Goal: Task Accomplishment & Management: Use online tool/utility

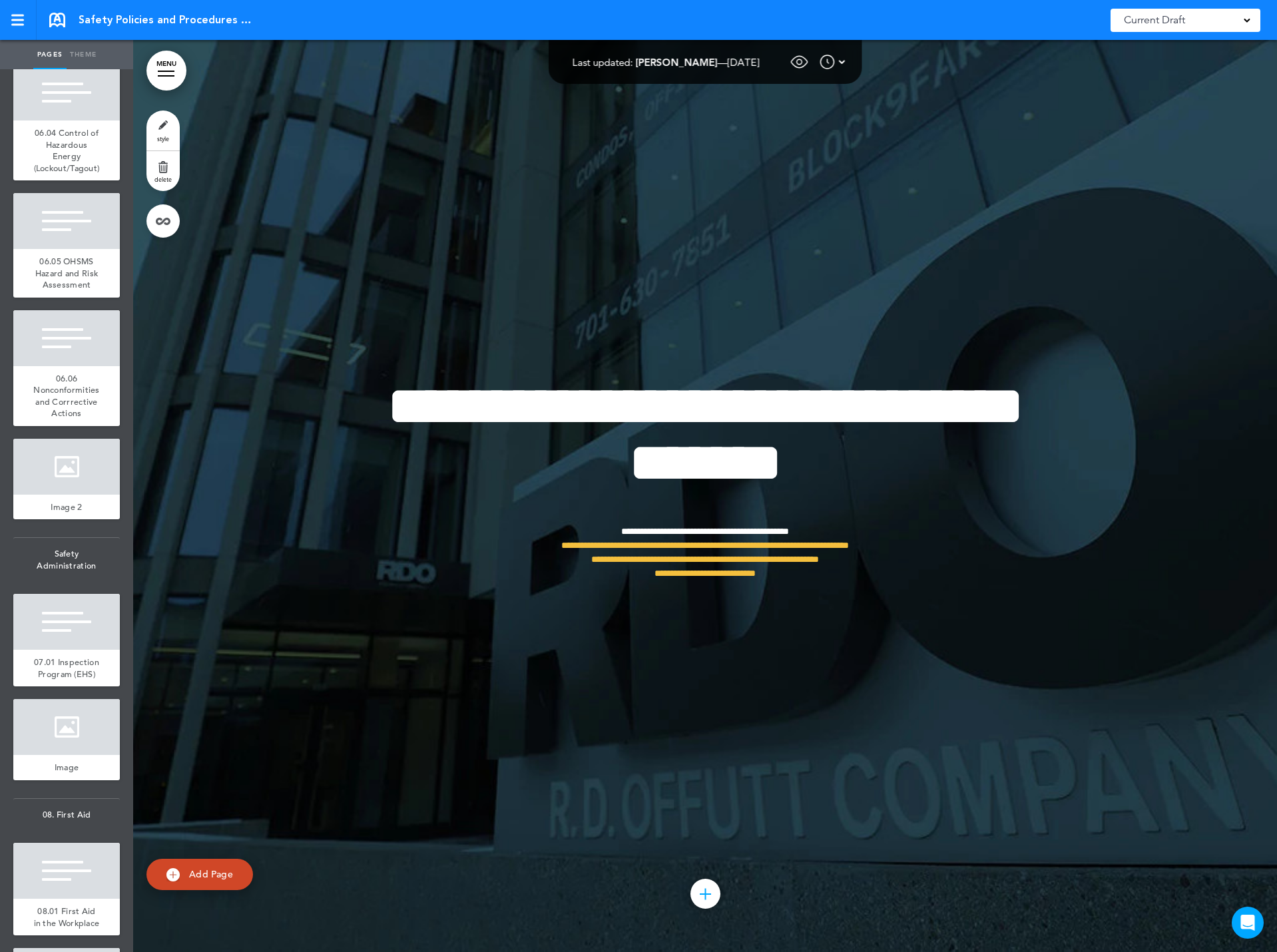
scroll to position [2196, 0]
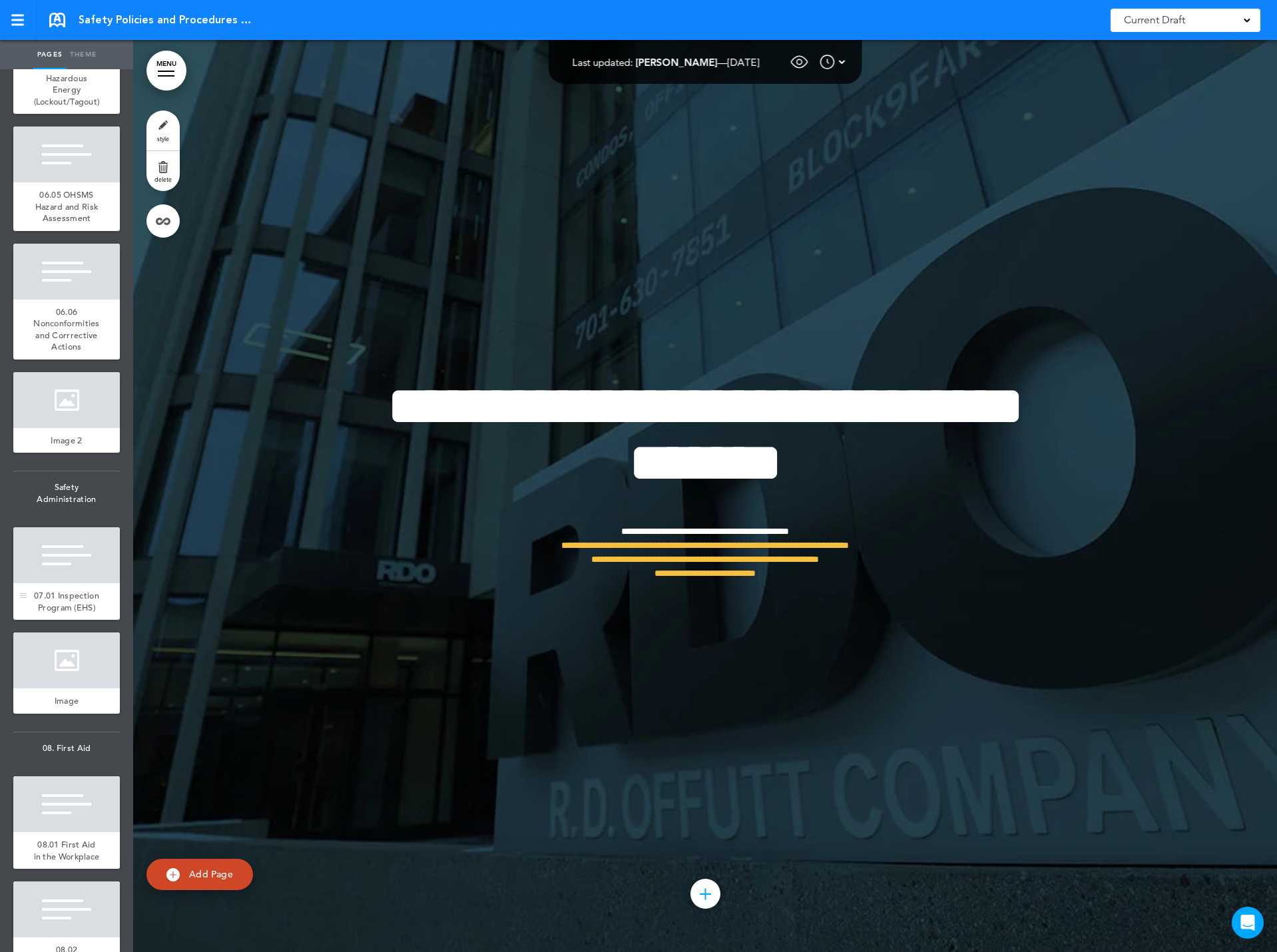
click at [44, 583] on div at bounding box center [66, 555] width 106 height 56
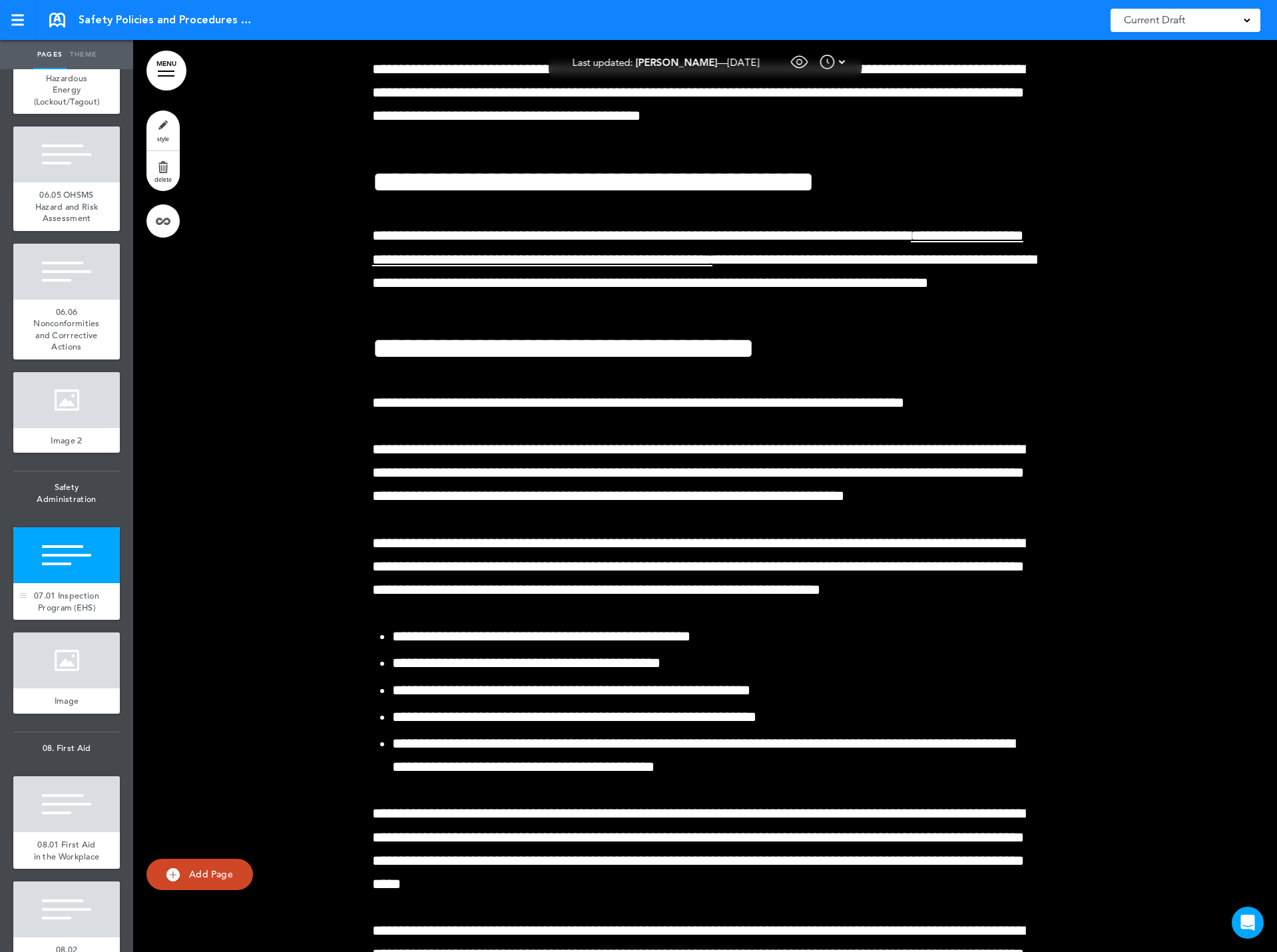
scroll to position [48979, 0]
click at [168, 74] on link "MENU" at bounding box center [166, 71] width 40 height 40
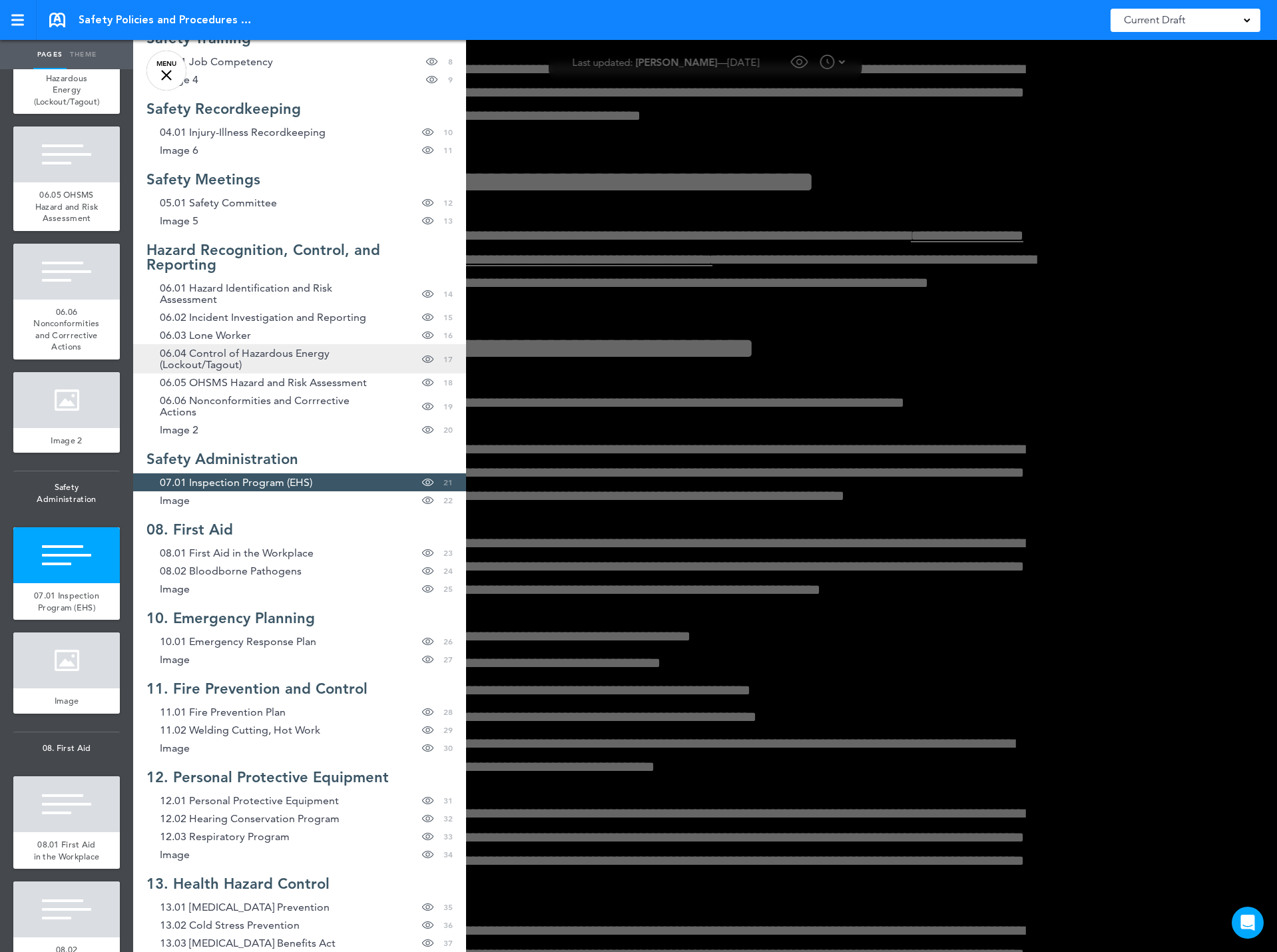
scroll to position [333, 0]
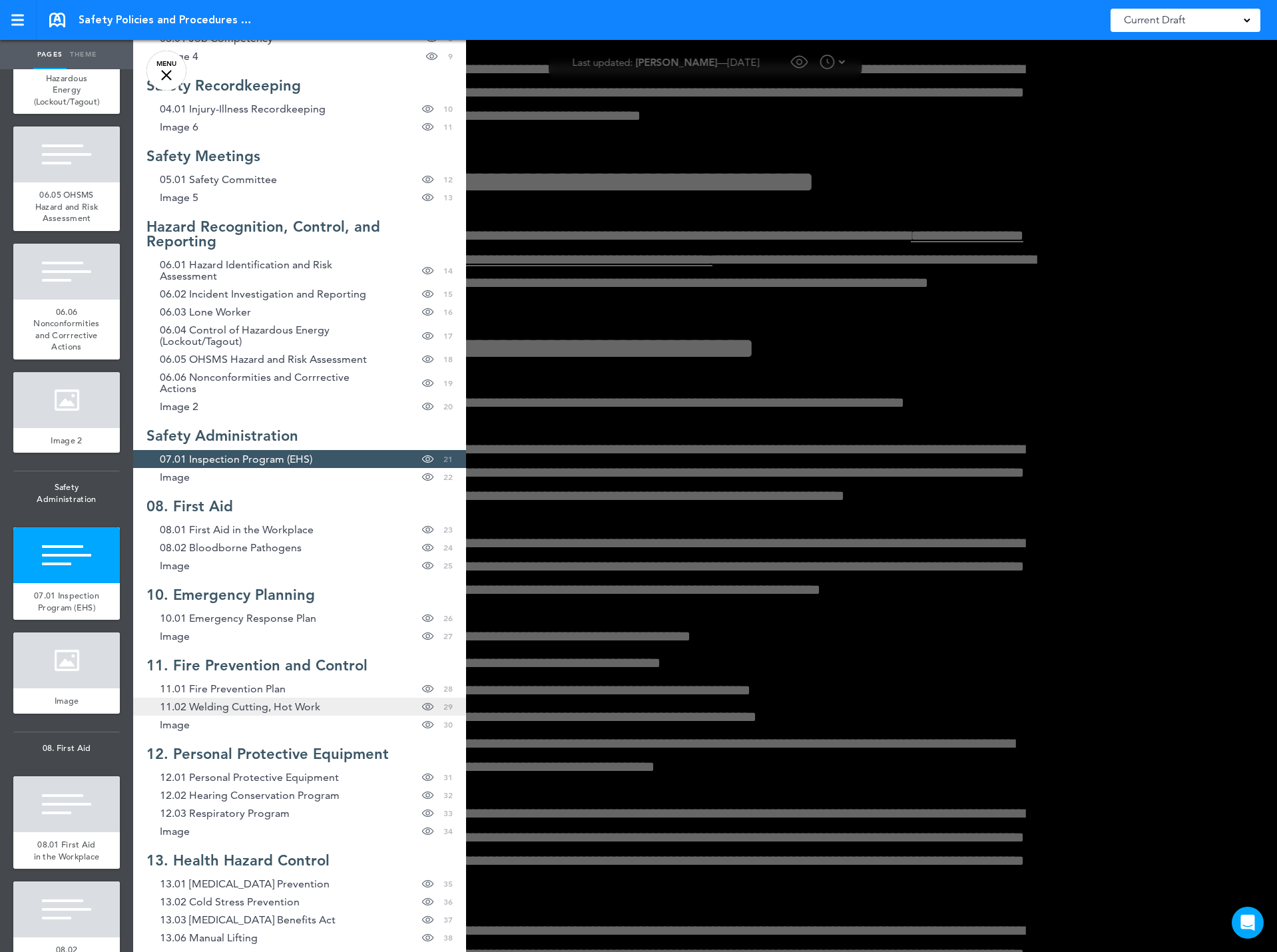
click at [233, 703] on span "11.02 Welding Cutting, Hot Work" at bounding box center [240, 707] width 161 height 12
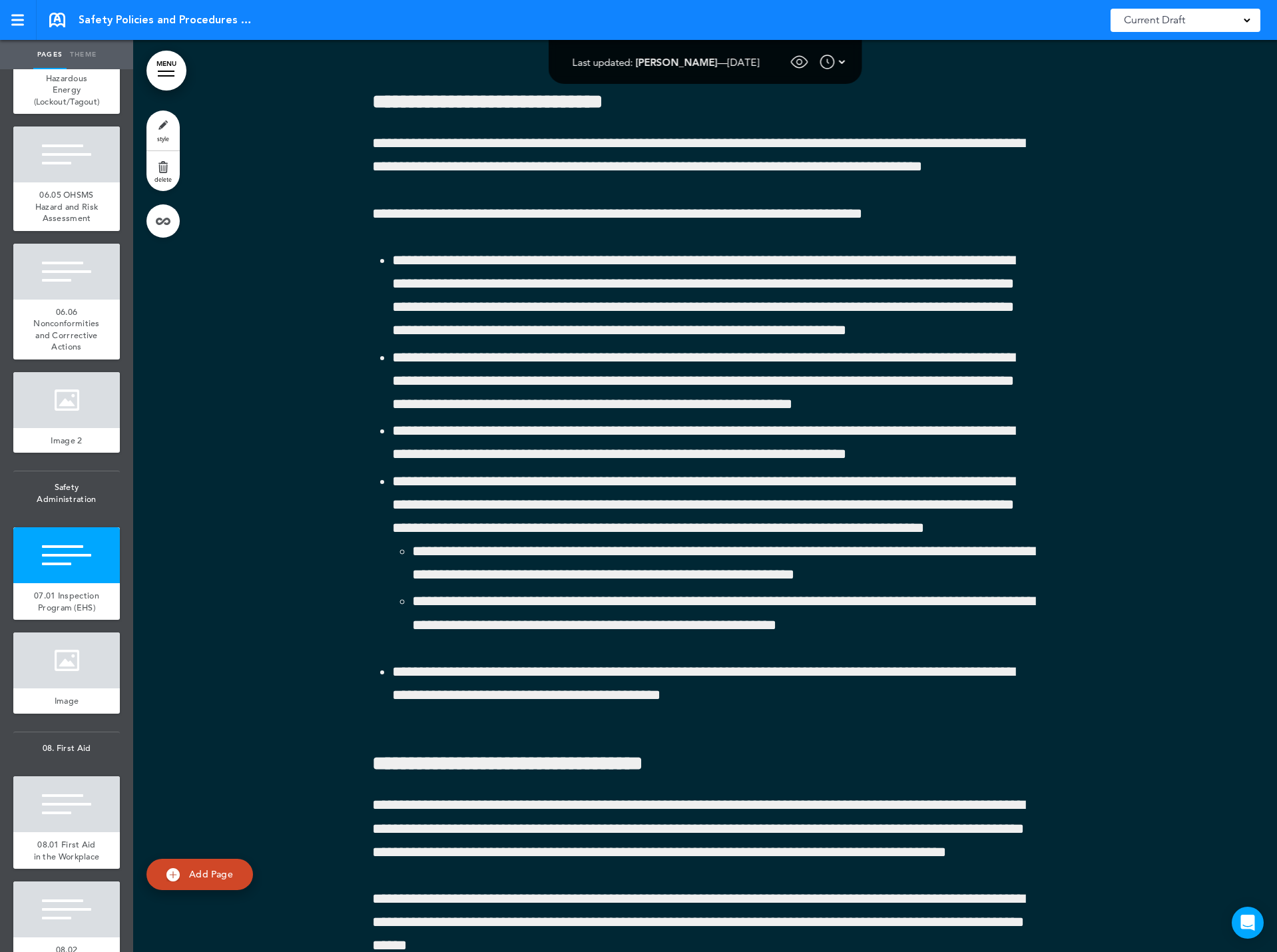
scroll to position [78417, 0]
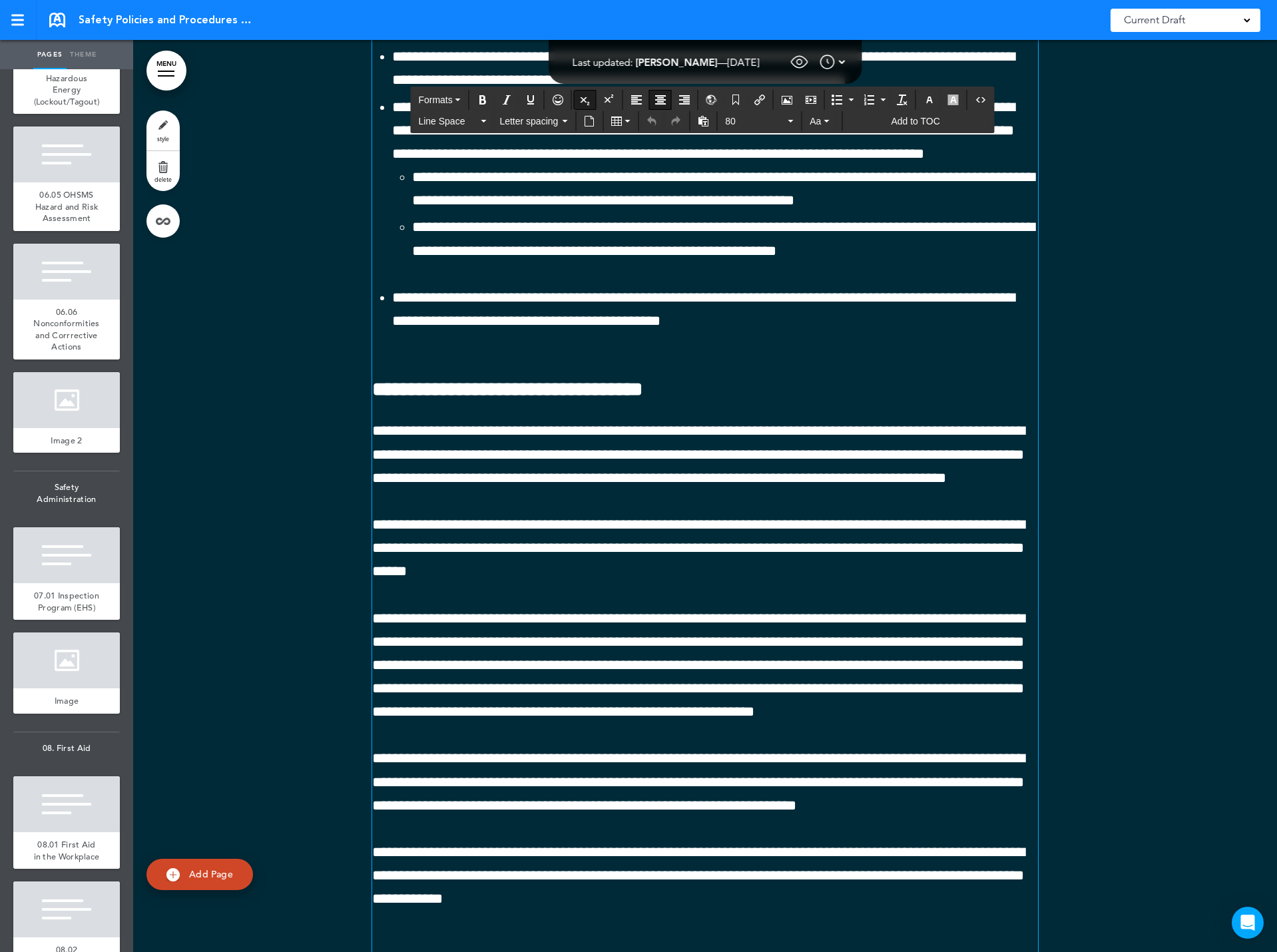
drag, startPoint x: 424, startPoint y: 120, endPoint x: 648, endPoint y: 318, distance: 299.0
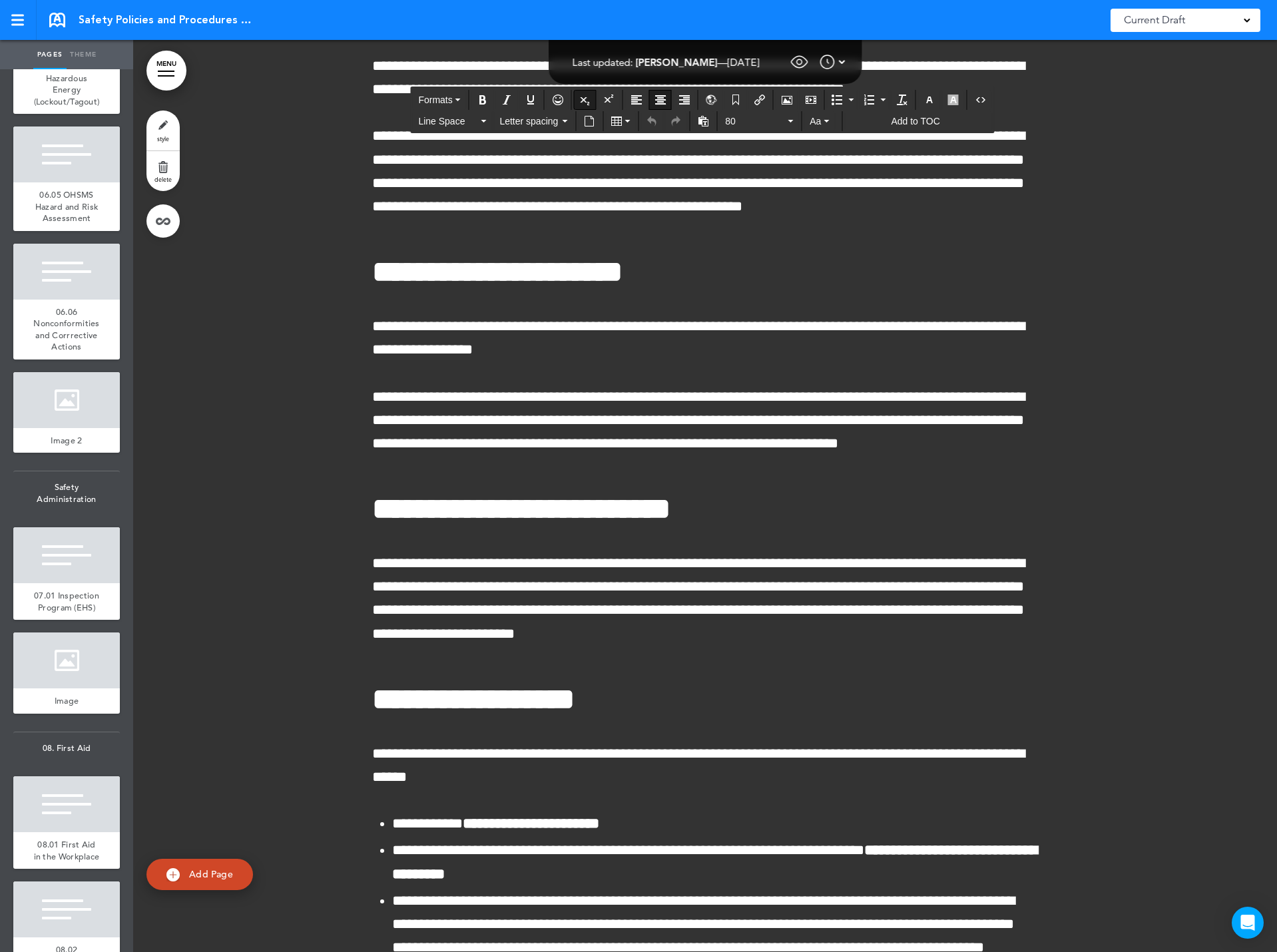
scroll to position [82012, 0]
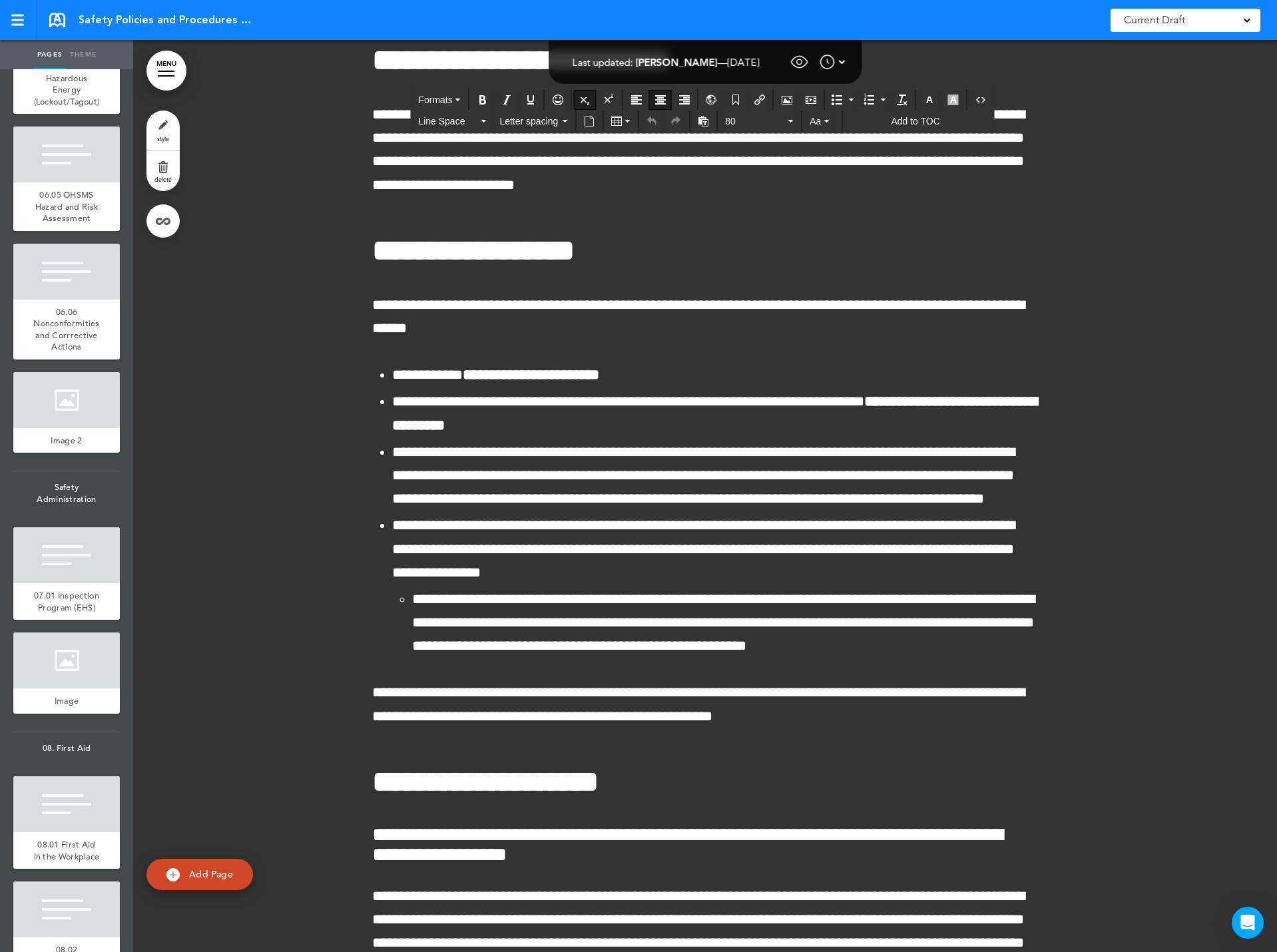
drag, startPoint x: 425, startPoint y: 147, endPoint x: 734, endPoint y: 517, distance: 482.1
copy div "**********"
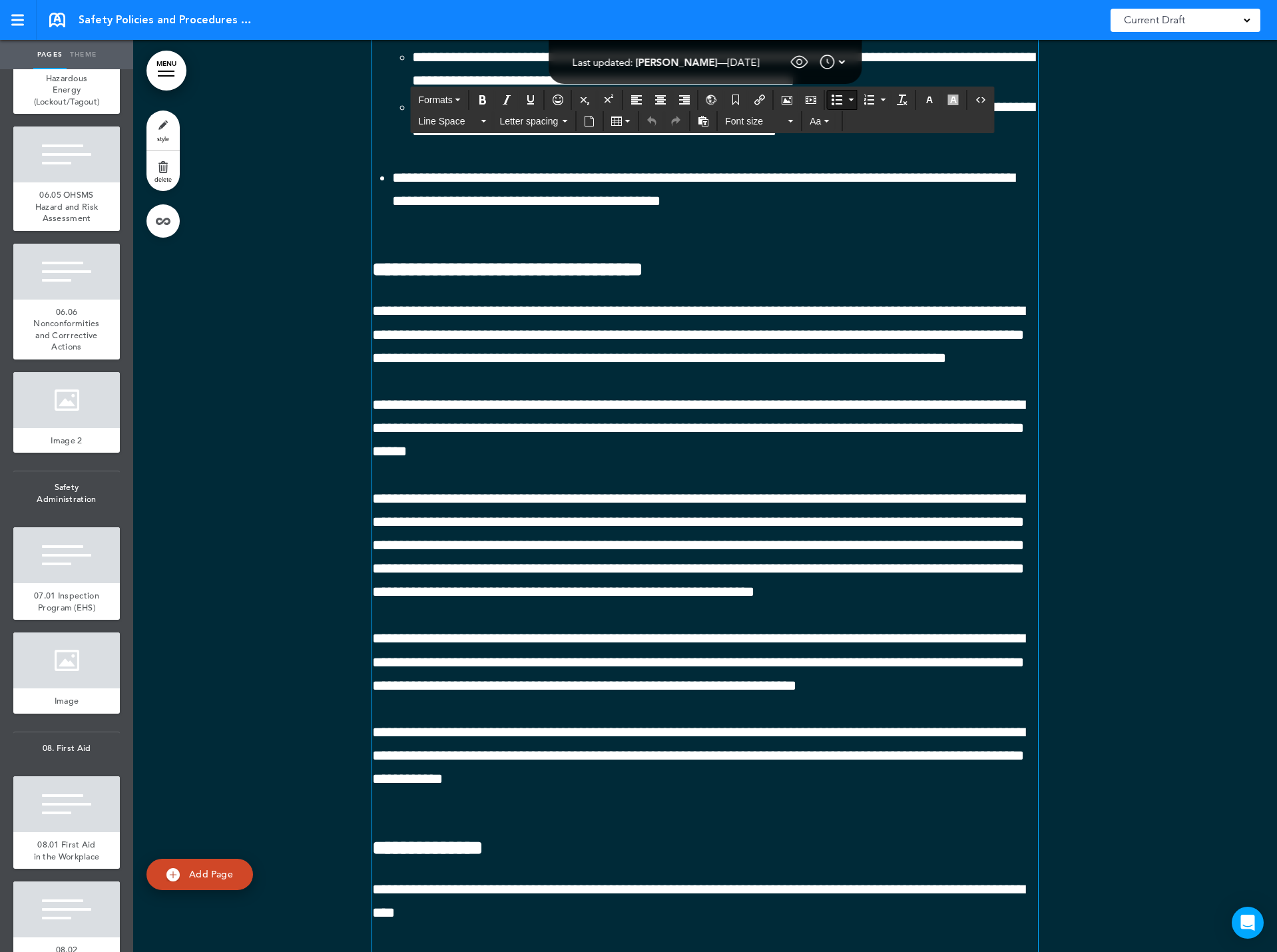
scroll to position [78417, 0]
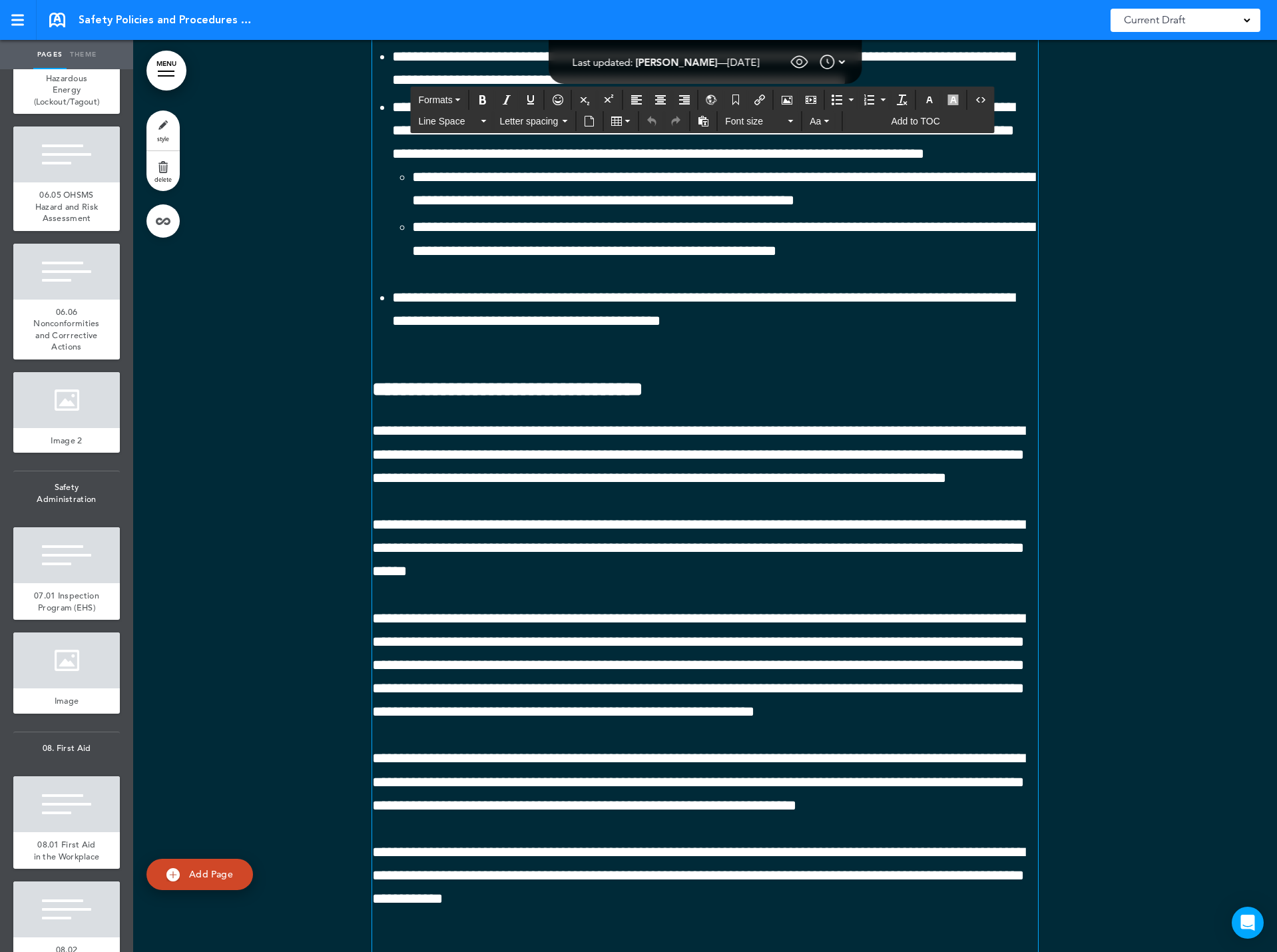
drag, startPoint x: 373, startPoint y: 514, endPoint x: 906, endPoint y: 531, distance: 533.3
click at [457, 101] on button "Formats" at bounding box center [439, 100] width 52 height 19
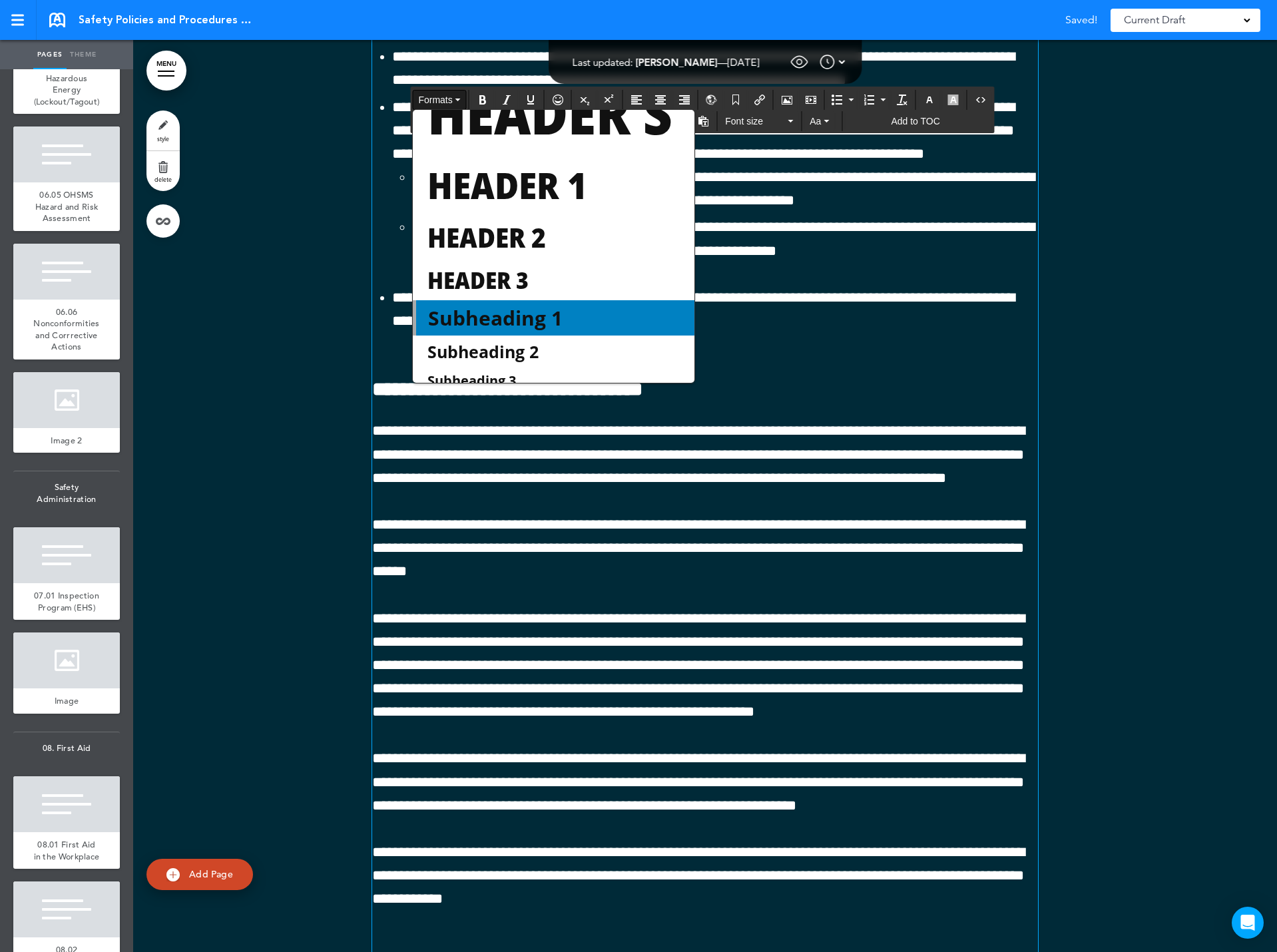
scroll to position [67, 0]
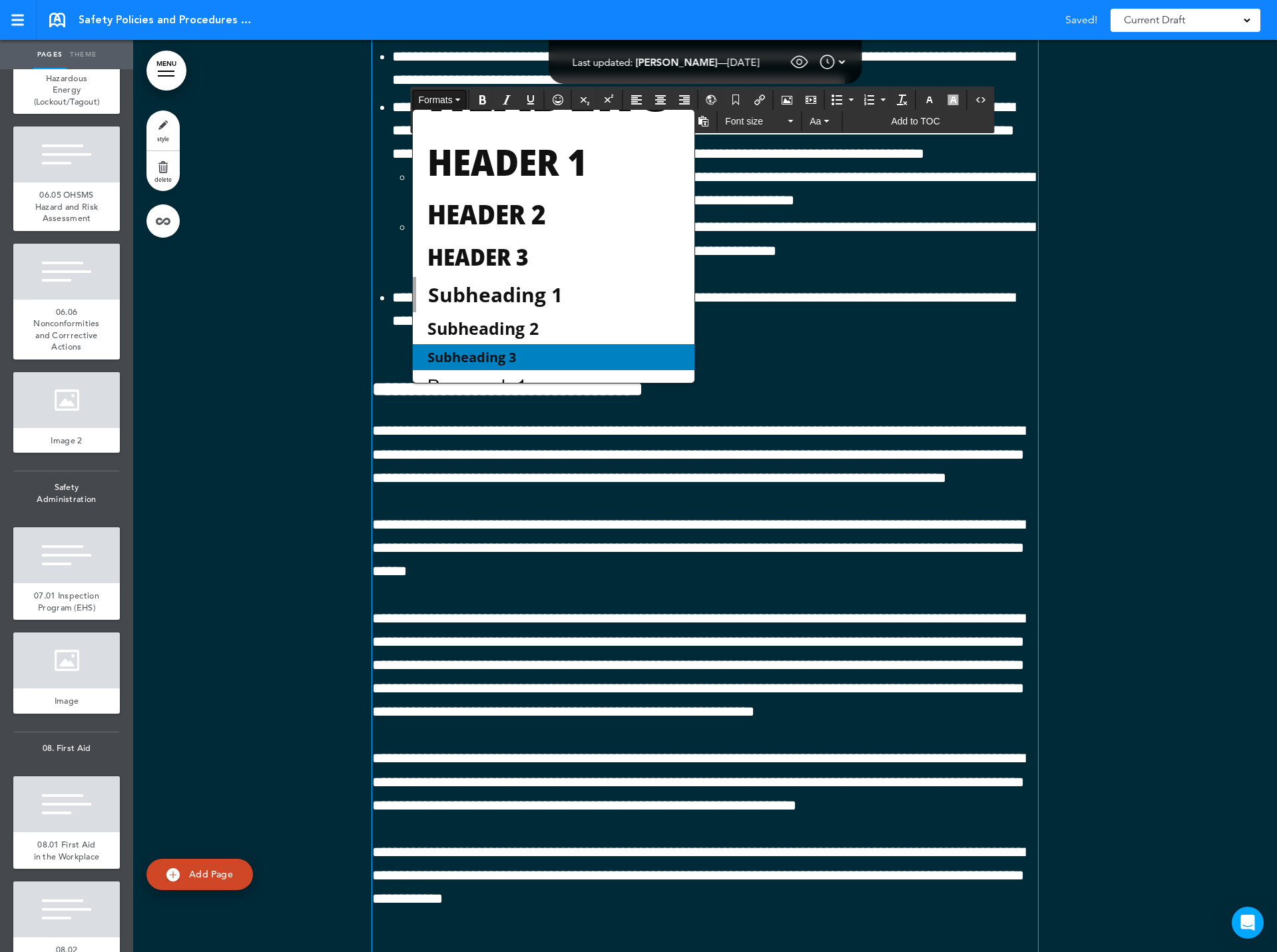
click at [509, 345] on div "Subheading 3" at bounding box center [553, 357] width 281 height 26
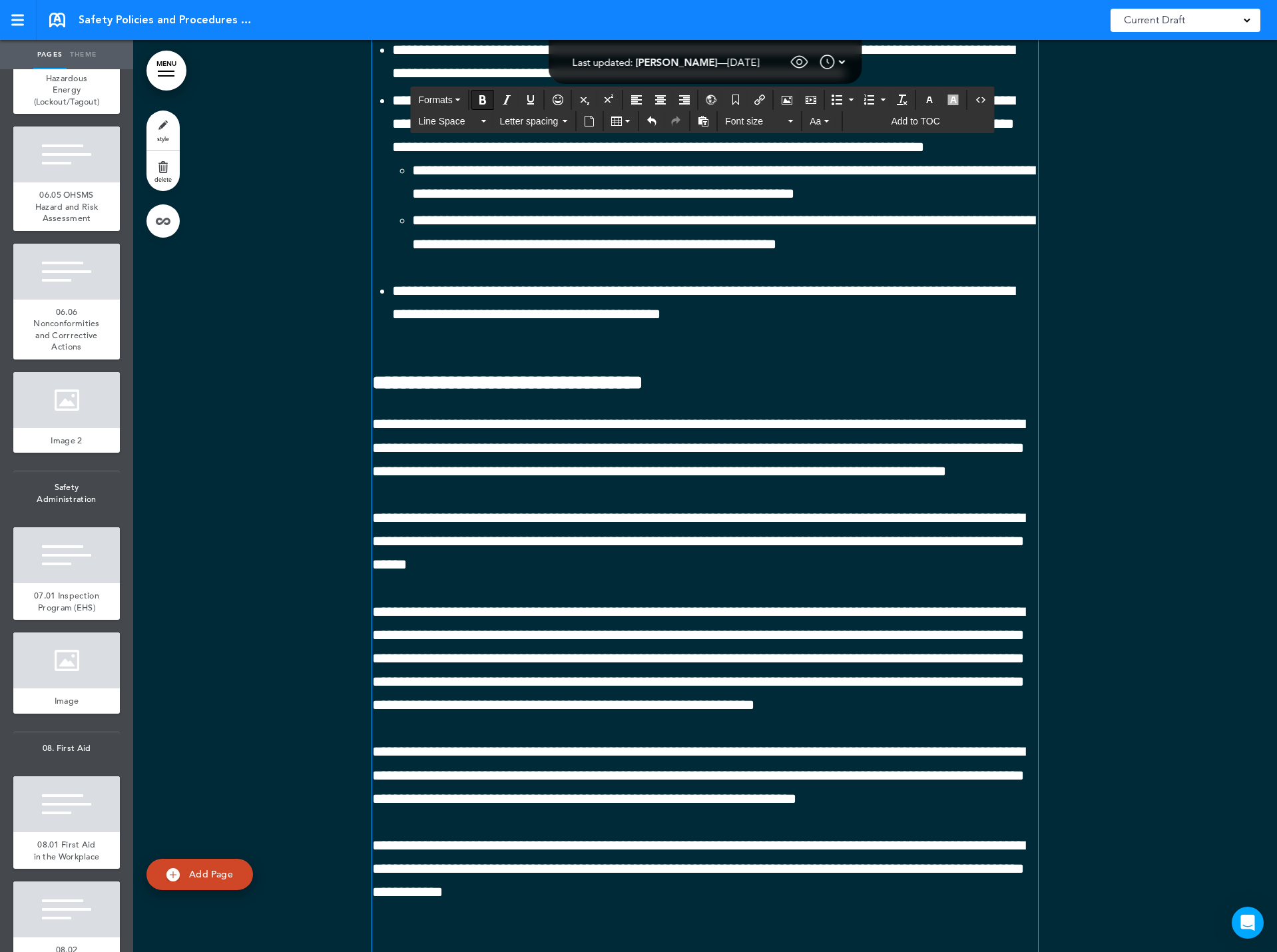
click at [484, 101] on icon "Bold" at bounding box center [482, 100] width 11 height 11
click at [459, 98] on icon "button" at bounding box center [458, 100] width 5 height 3
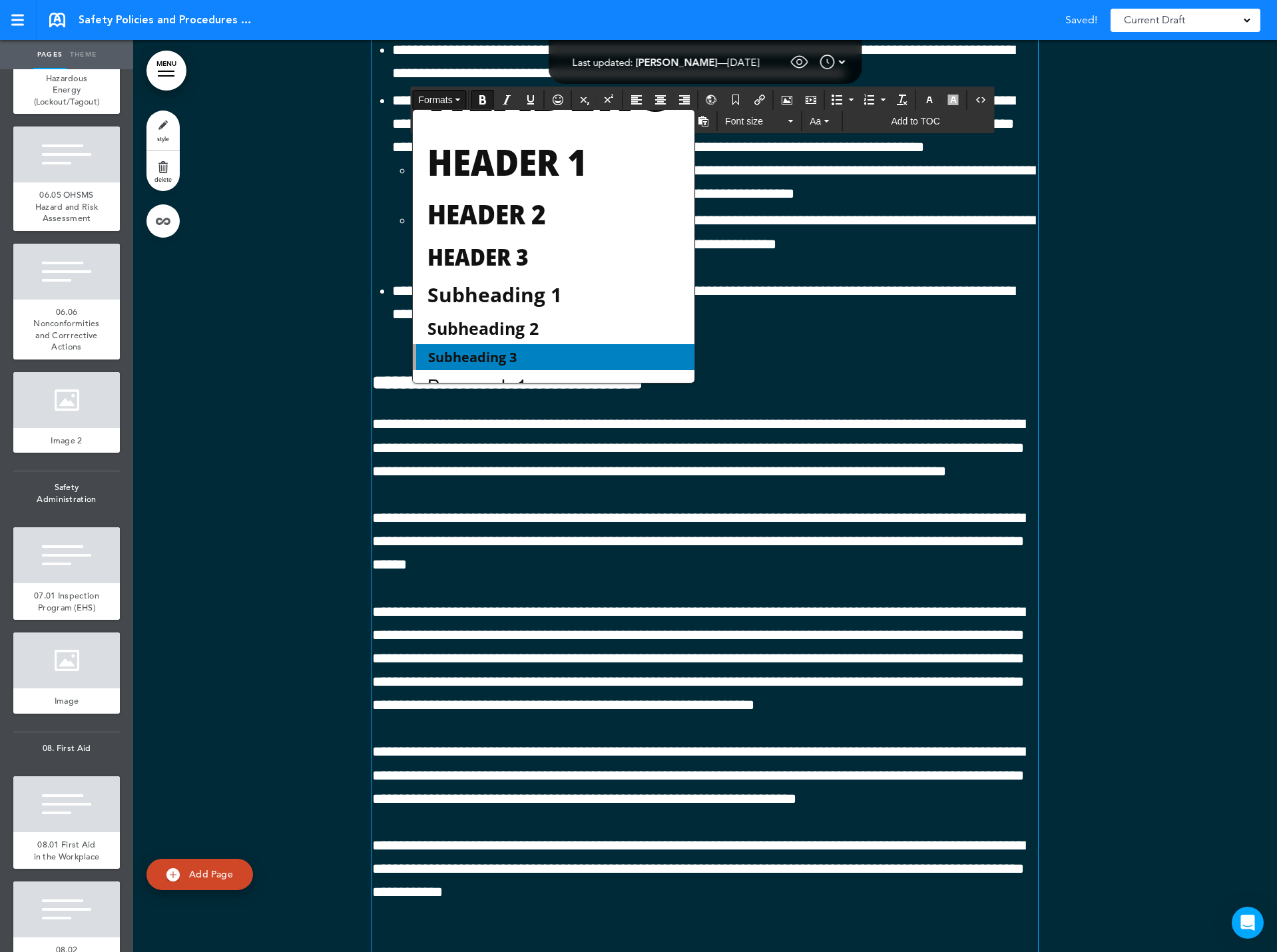
click at [518, 353] on span "Subheading 3" at bounding box center [472, 357] width 91 height 18
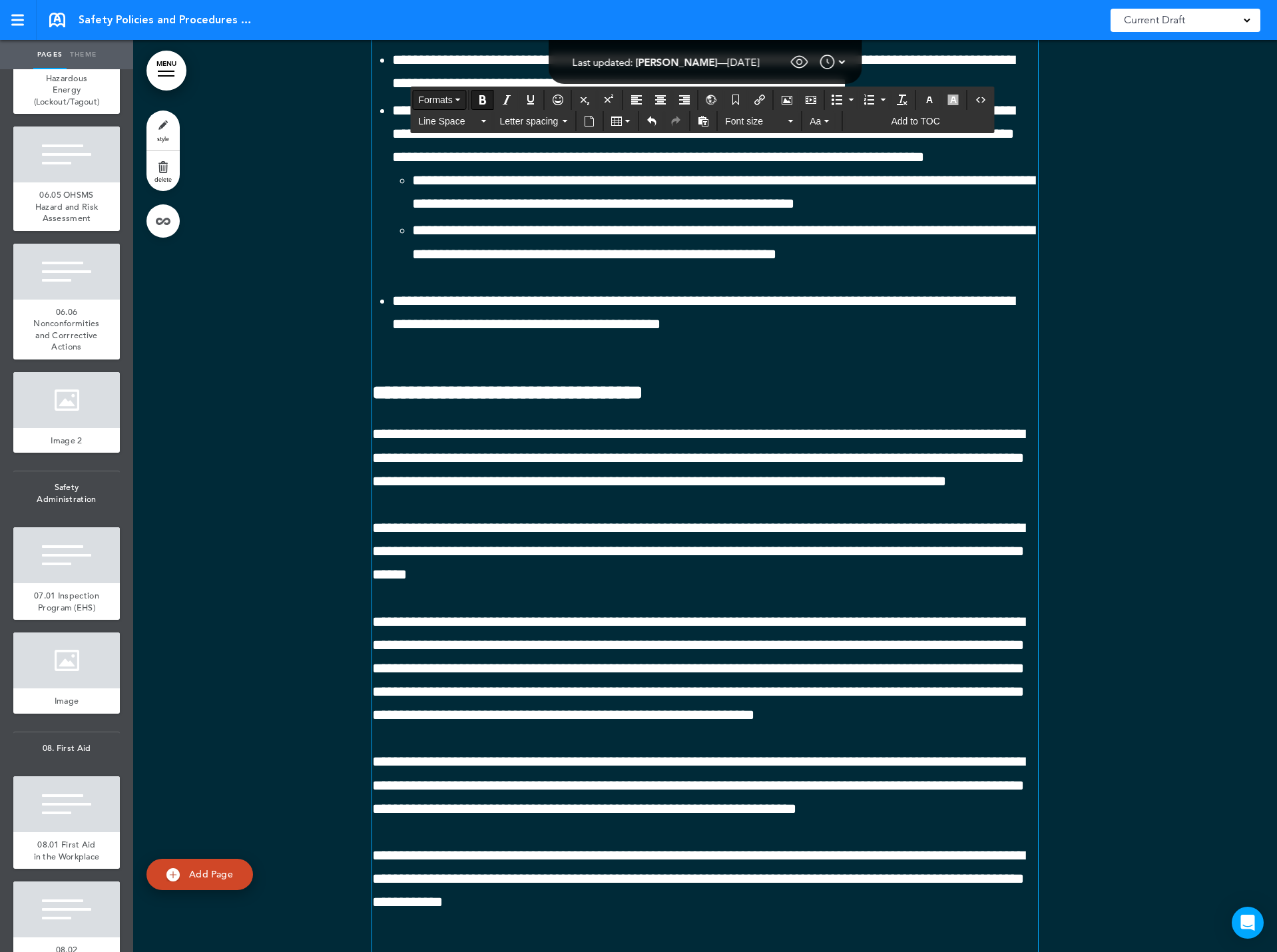
click at [450, 100] on span "Formats" at bounding box center [435, 100] width 34 height 11
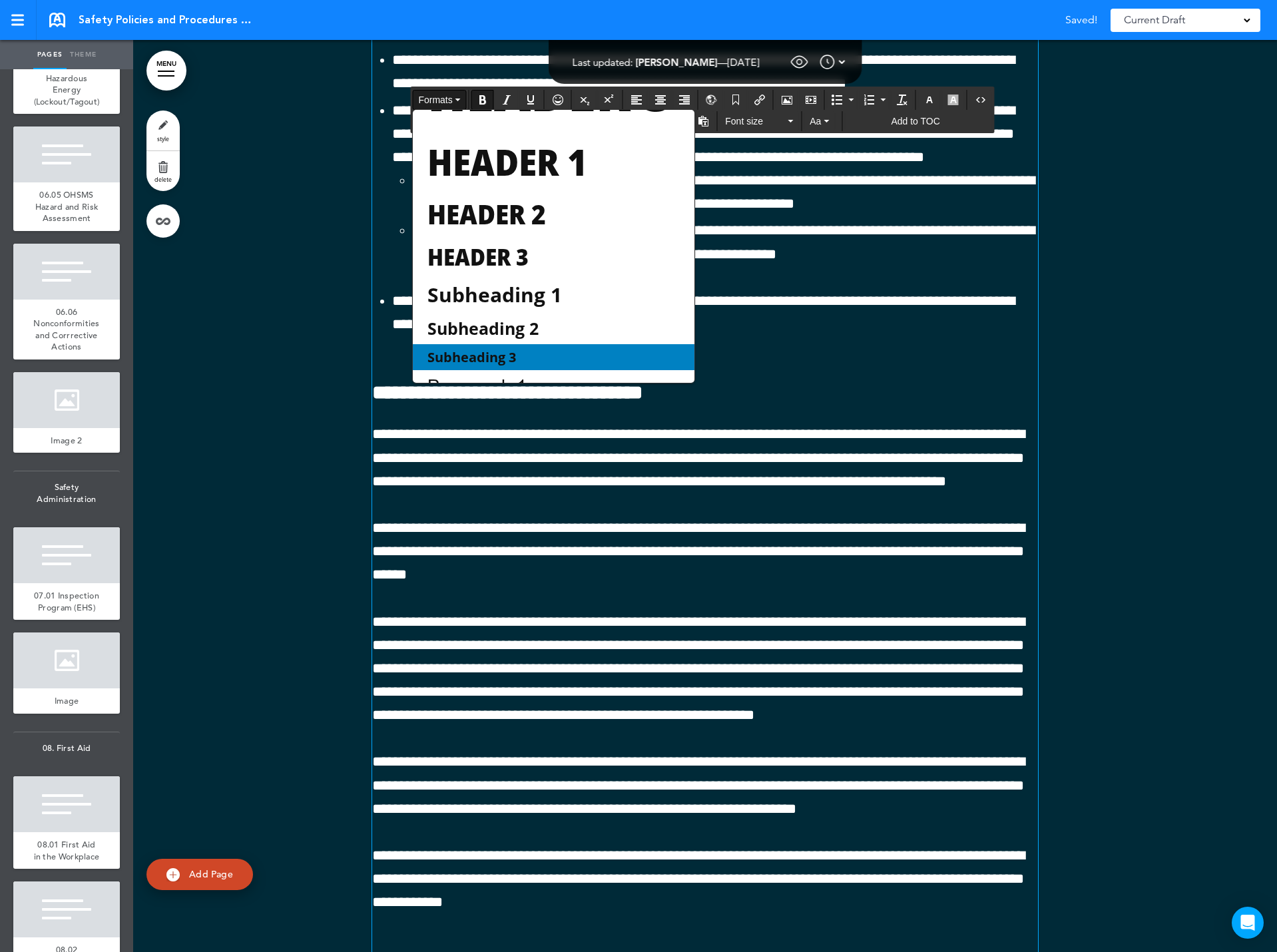
scroll to position [119, 0]
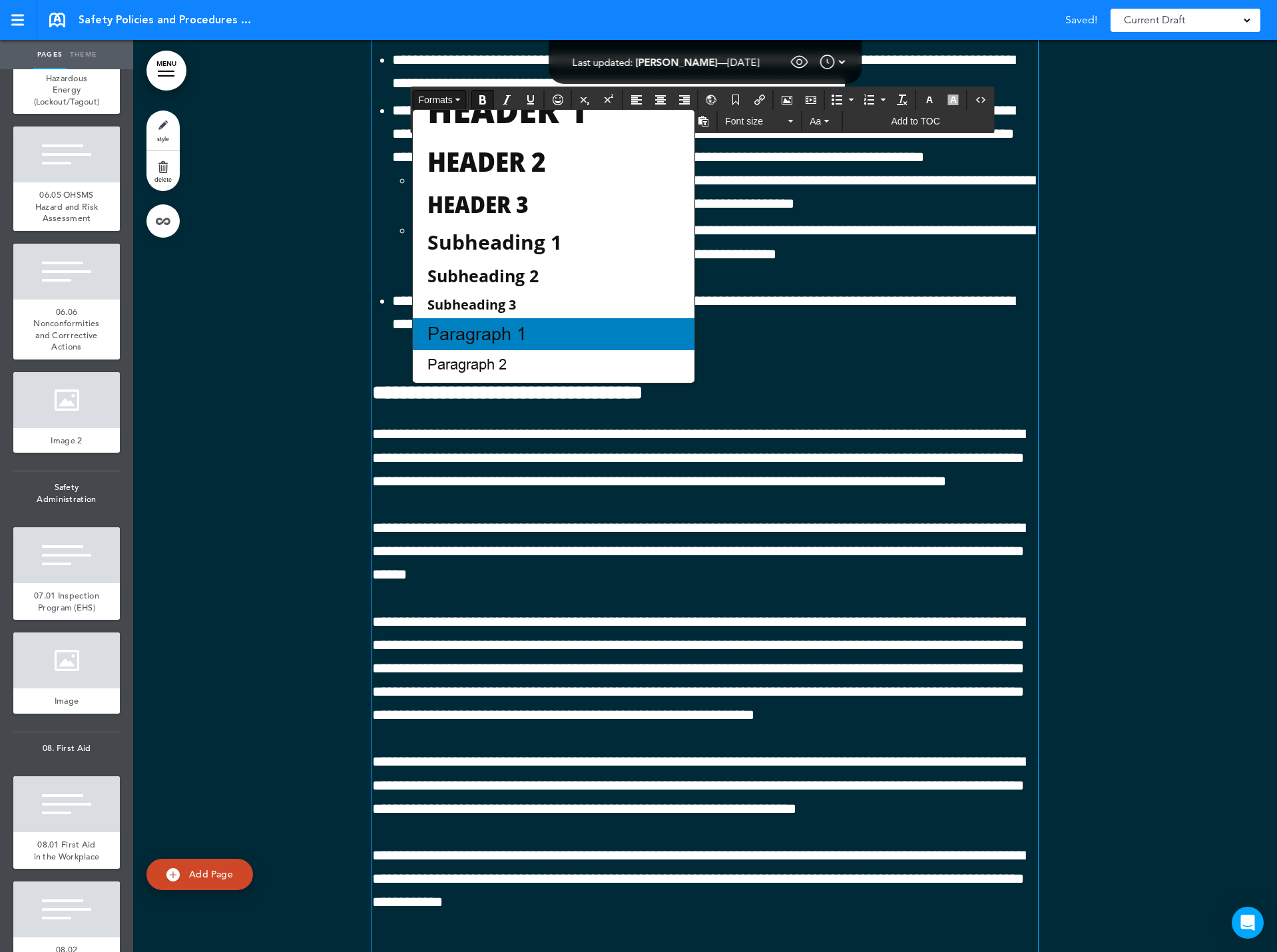
click at [527, 338] on span "Paragraph 1" at bounding box center [477, 334] width 102 height 24
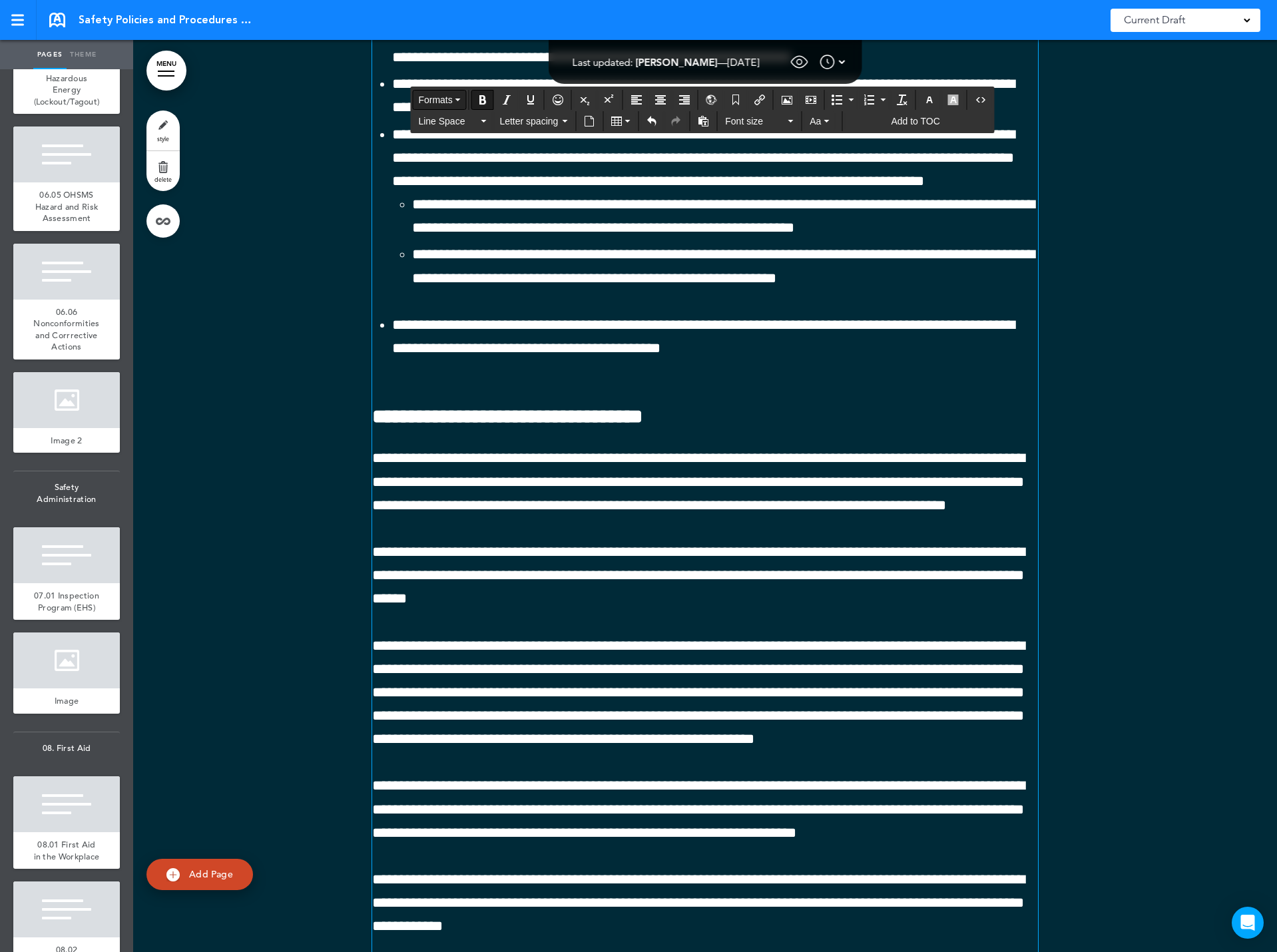
click at [449, 103] on span "Formats" at bounding box center [435, 100] width 34 height 11
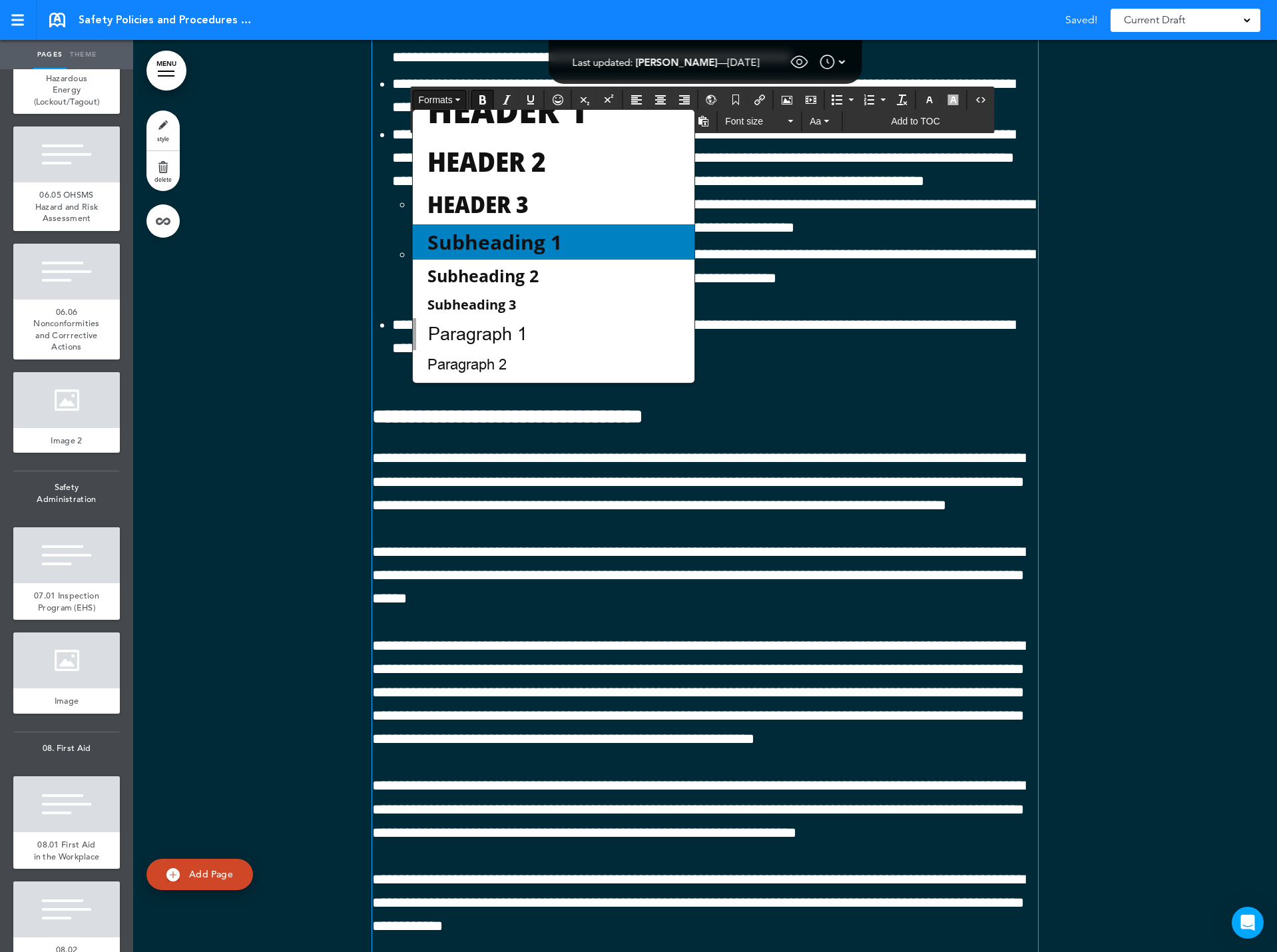
click at [507, 253] on span "Subheading 1" at bounding box center [495, 242] width 138 height 28
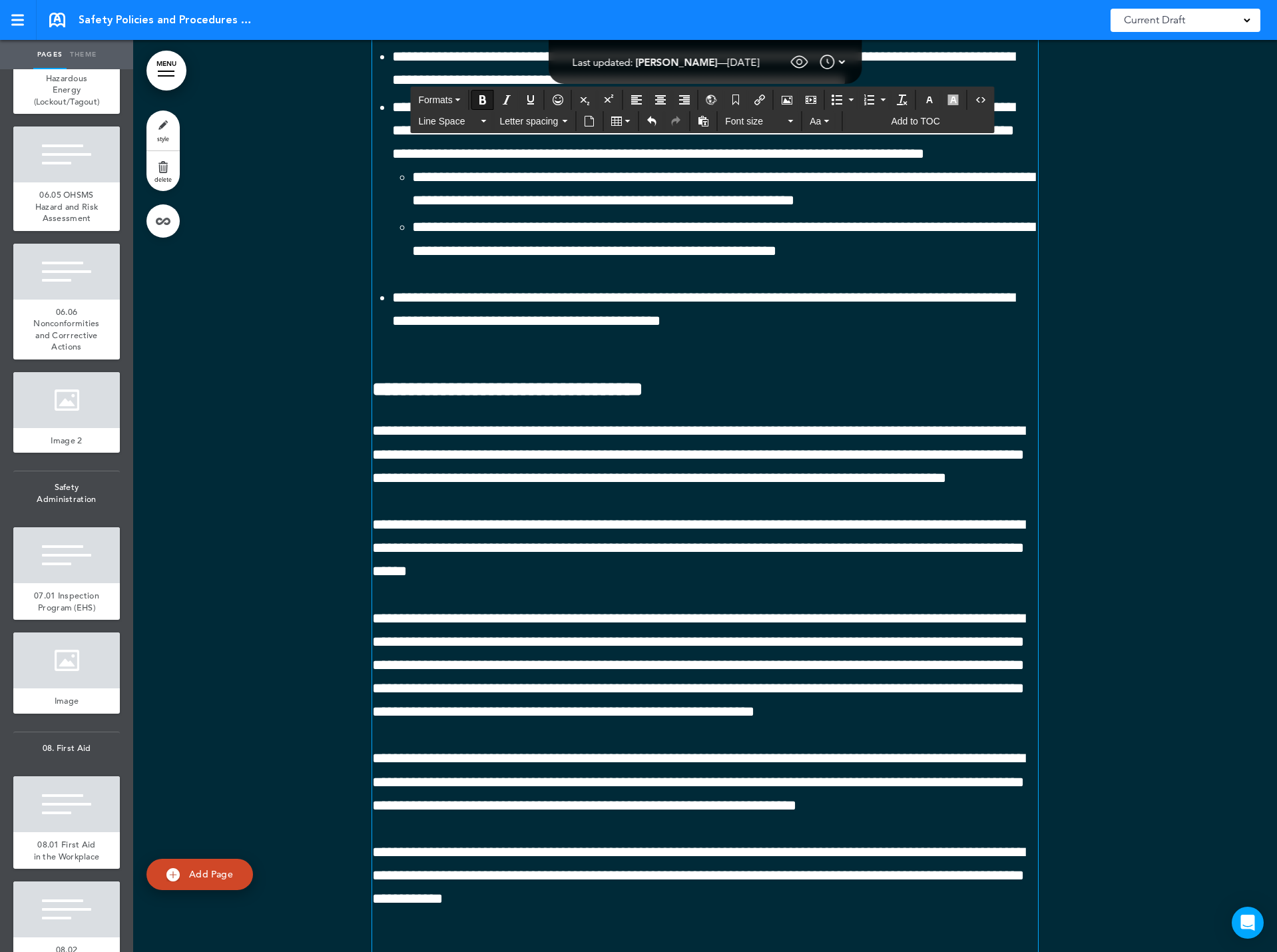
click at [928, 100] on icon "button" at bounding box center [929, 100] width 11 height 11
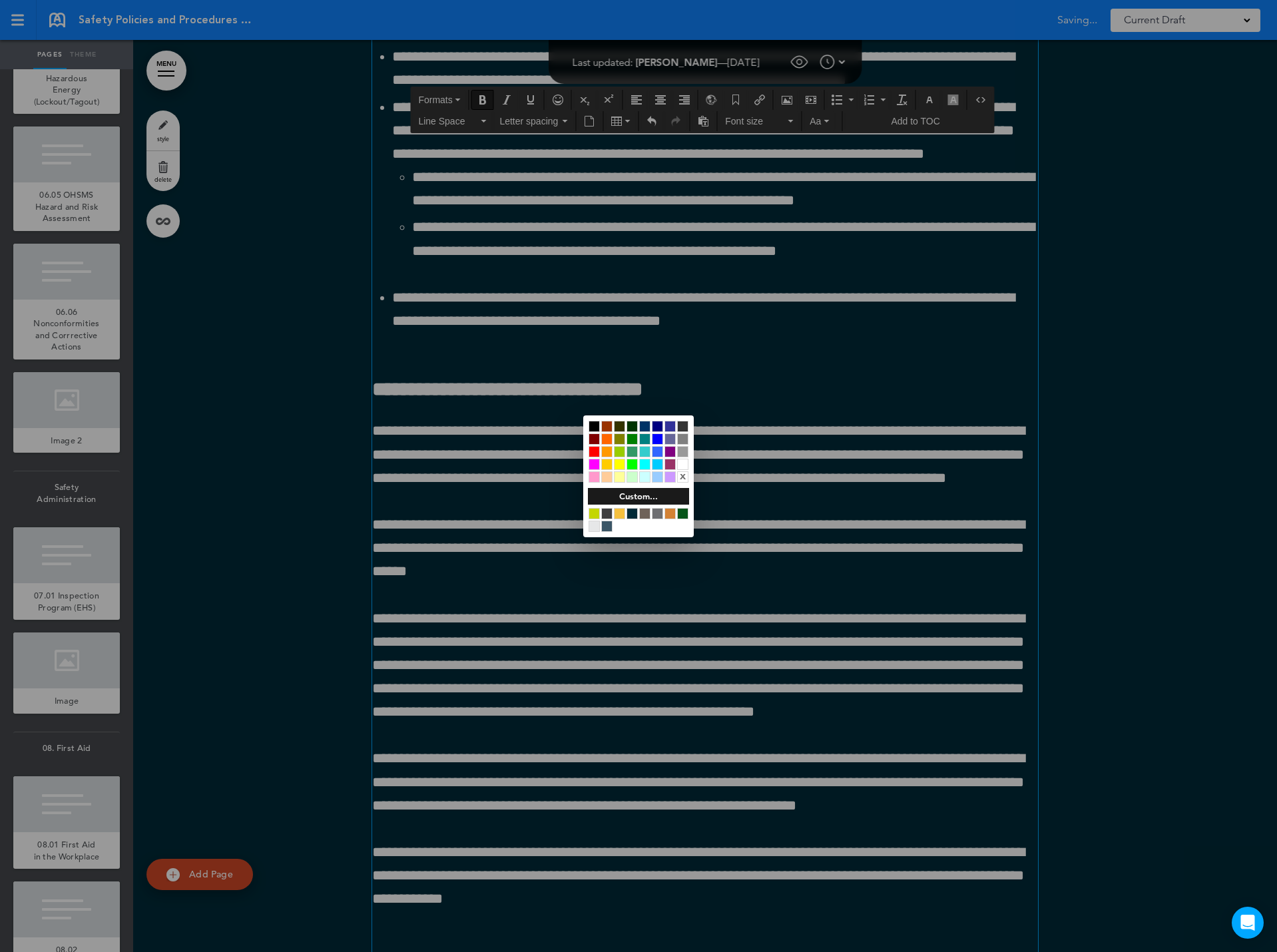
click at [686, 460] on div at bounding box center [683, 465] width 12 height 12
click at [493, 556] on div at bounding box center [638, 476] width 1277 height 952
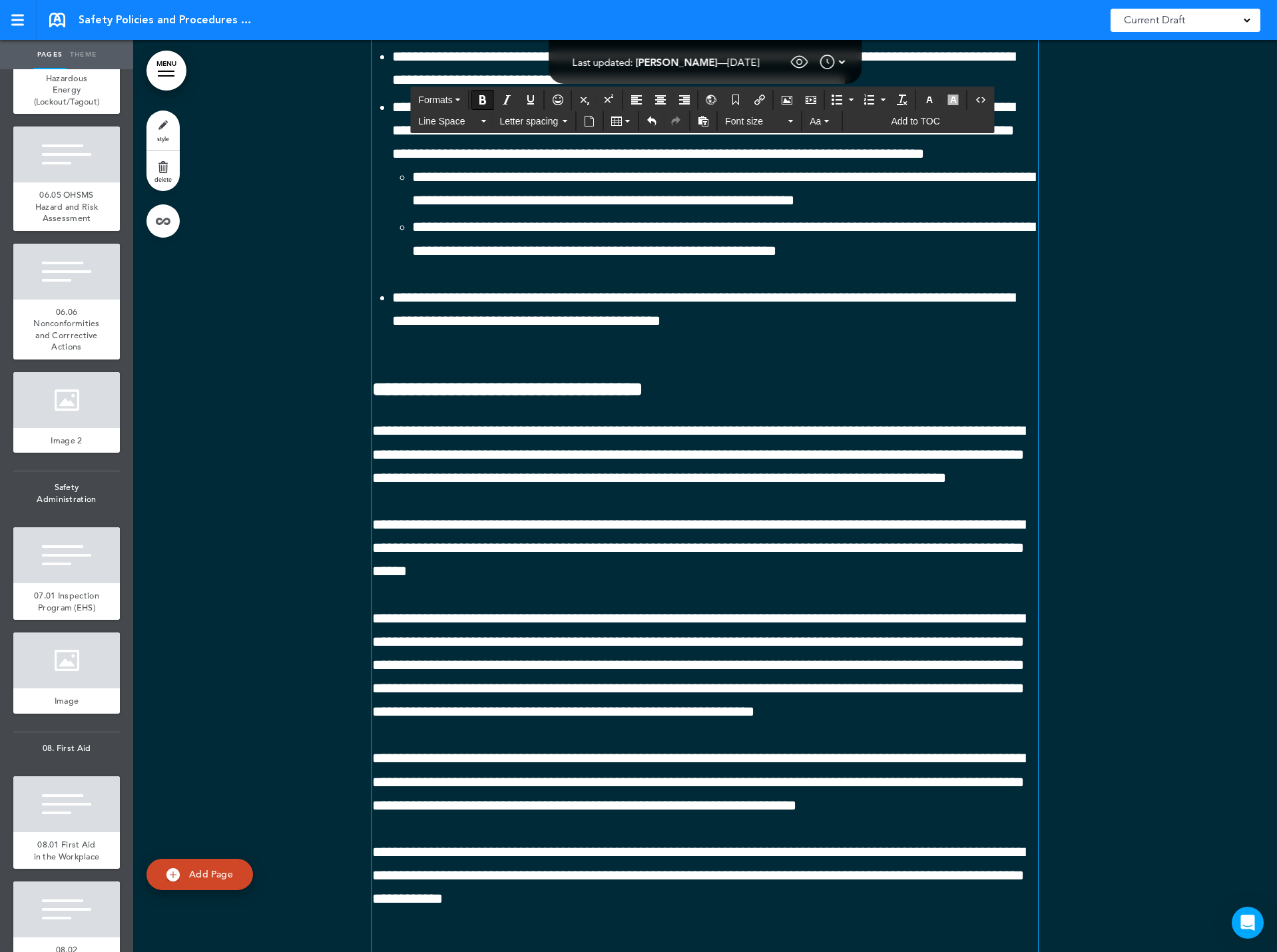
drag, startPoint x: 369, startPoint y: 506, endPoint x: 872, endPoint y: 530, distance: 503.6
click at [438, 98] on span "Formats" at bounding box center [435, 100] width 34 height 11
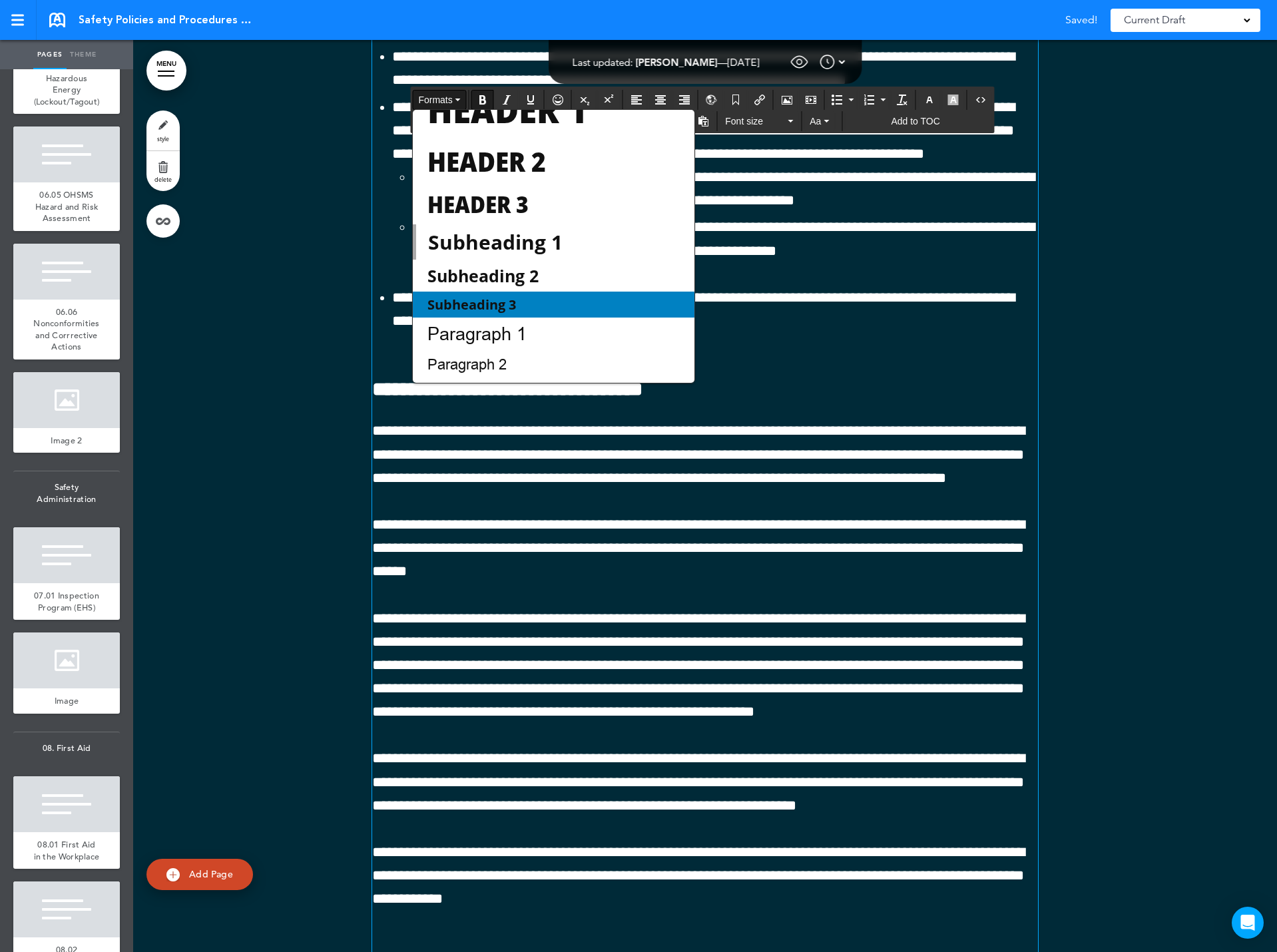
click at [451, 300] on span "Subheading 3" at bounding box center [472, 304] width 91 height 18
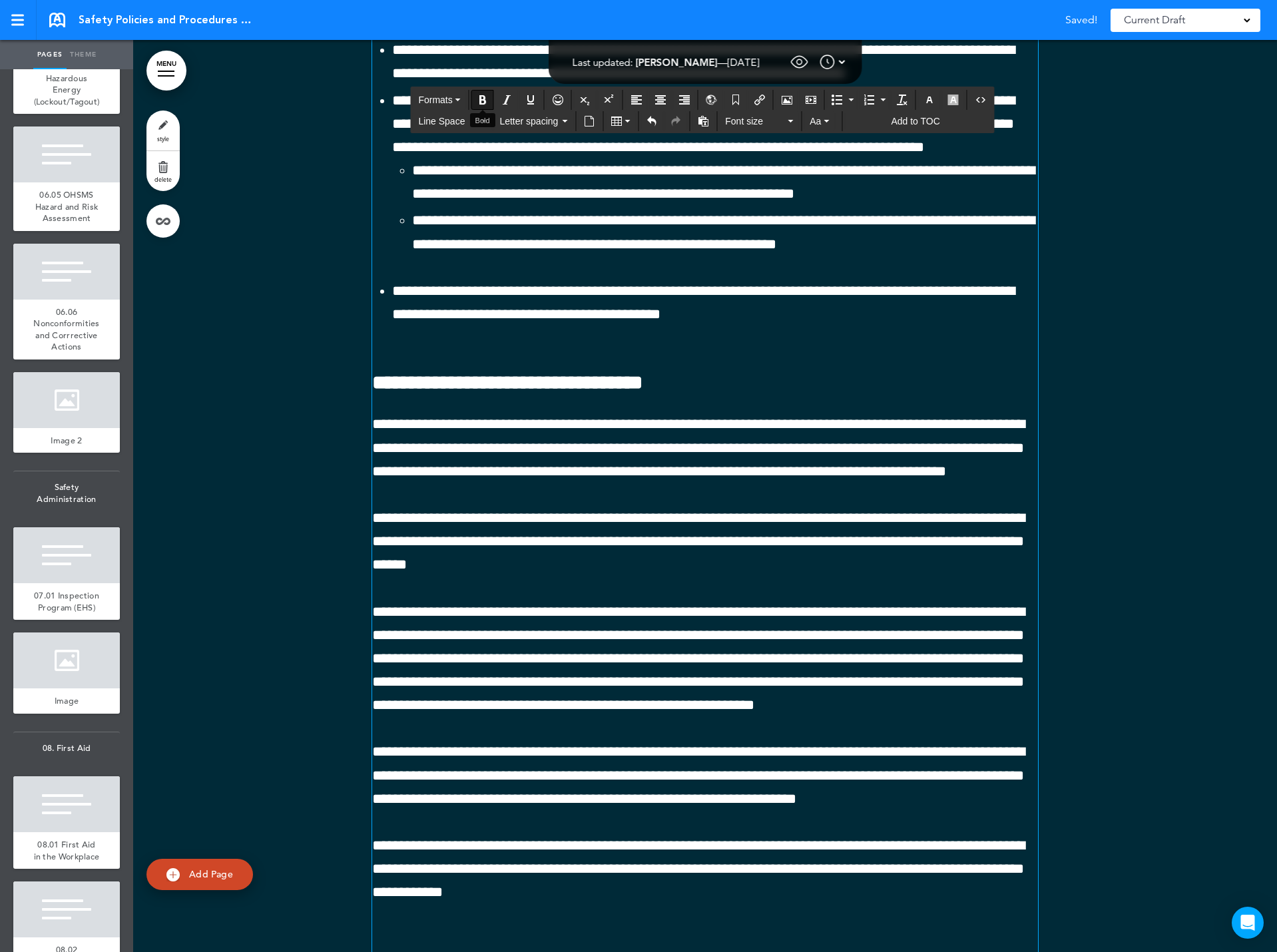
click at [483, 99] on icon "Bold" at bounding box center [482, 100] width 11 height 11
drag, startPoint x: 862, startPoint y: 532, endPoint x: 367, endPoint y: 506, distance: 495.7
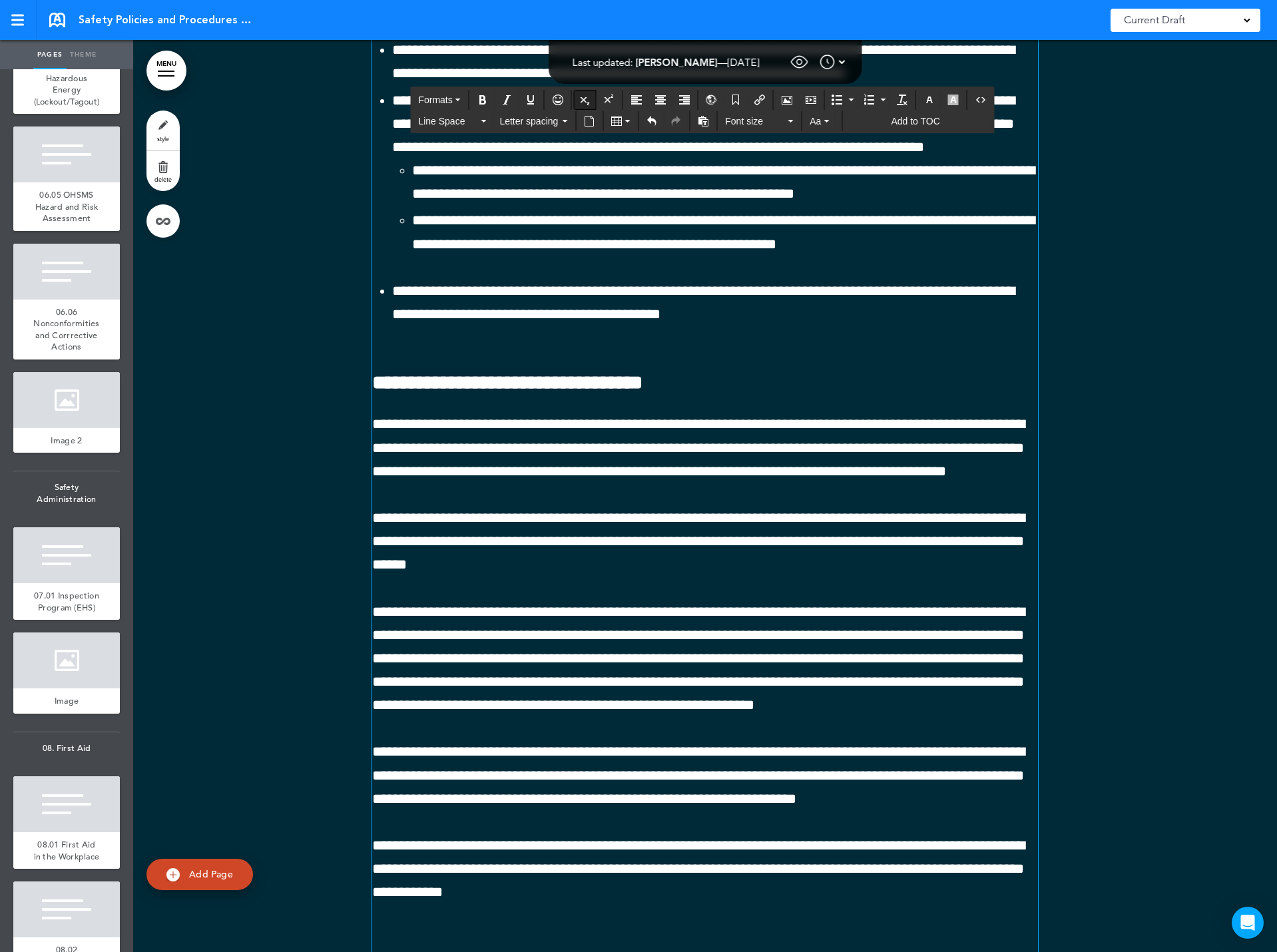
click at [591, 98] on button "Subscript" at bounding box center [585, 100] width 21 height 19
drag, startPoint x: 589, startPoint y: 541, endPoint x: 370, endPoint y: 521, distance: 219.9
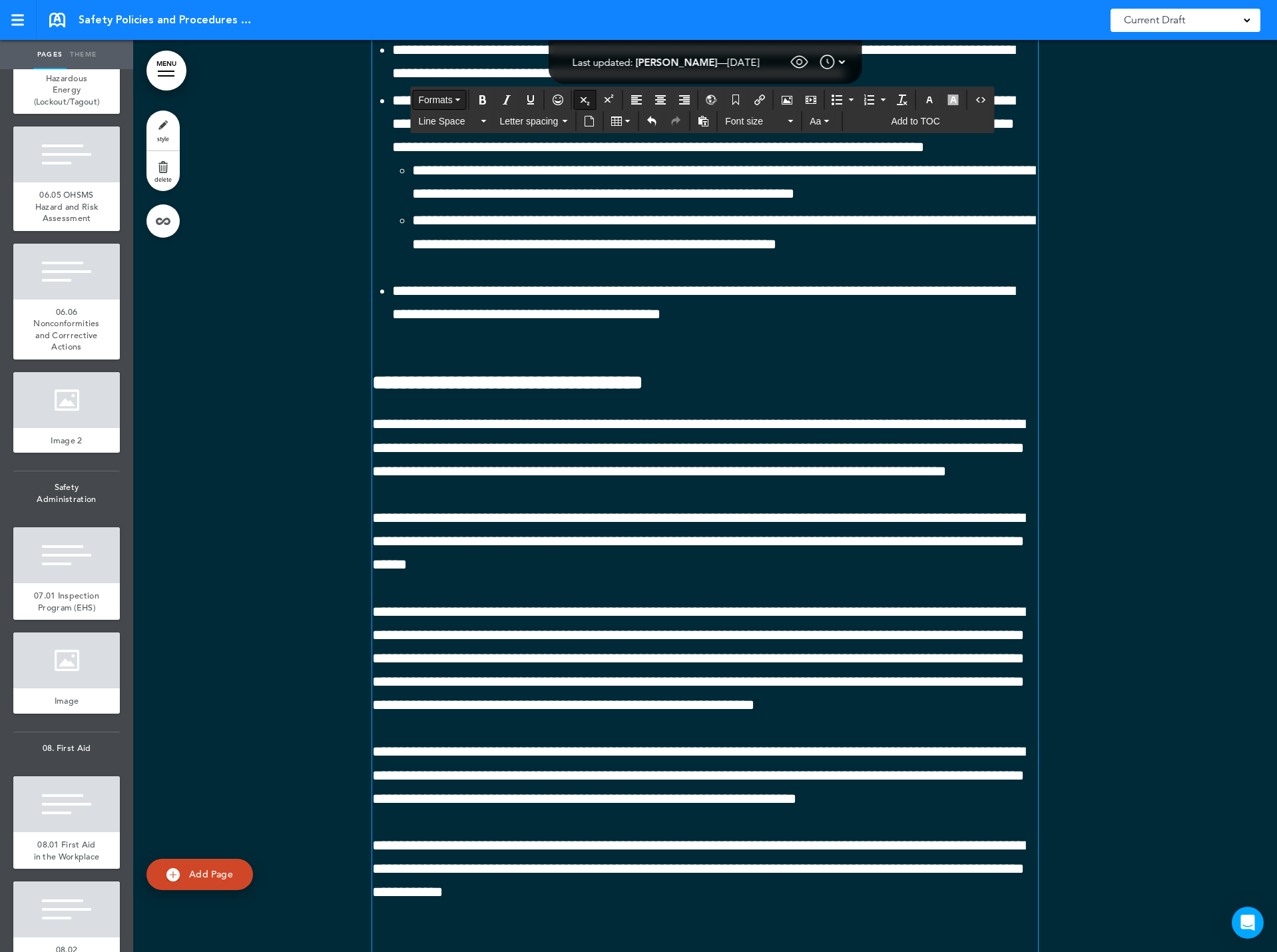
click at [439, 95] on span "Formats" at bounding box center [435, 100] width 34 height 11
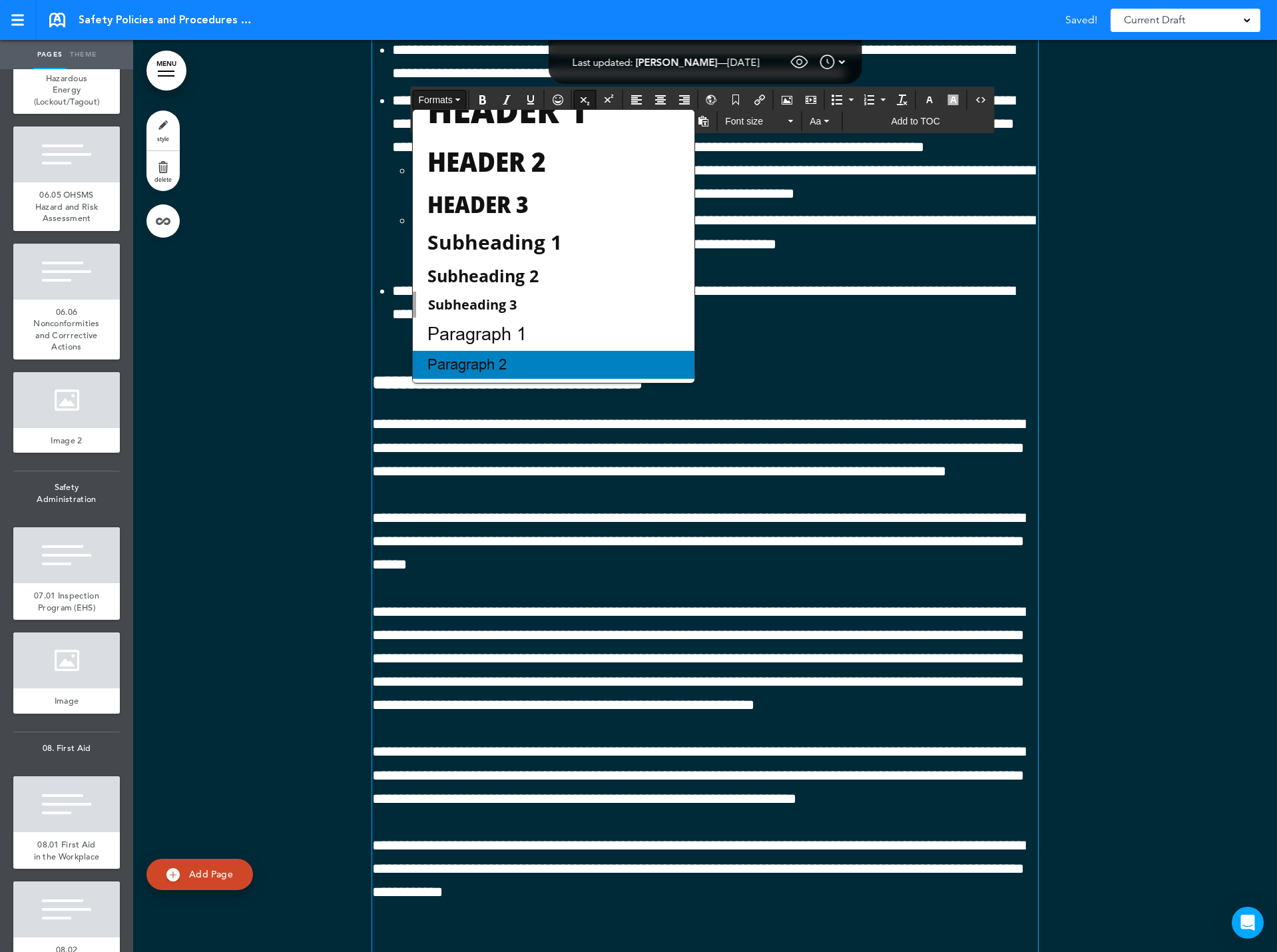
click at [466, 361] on span "Paragraph 2" at bounding box center [467, 364] width 82 height 20
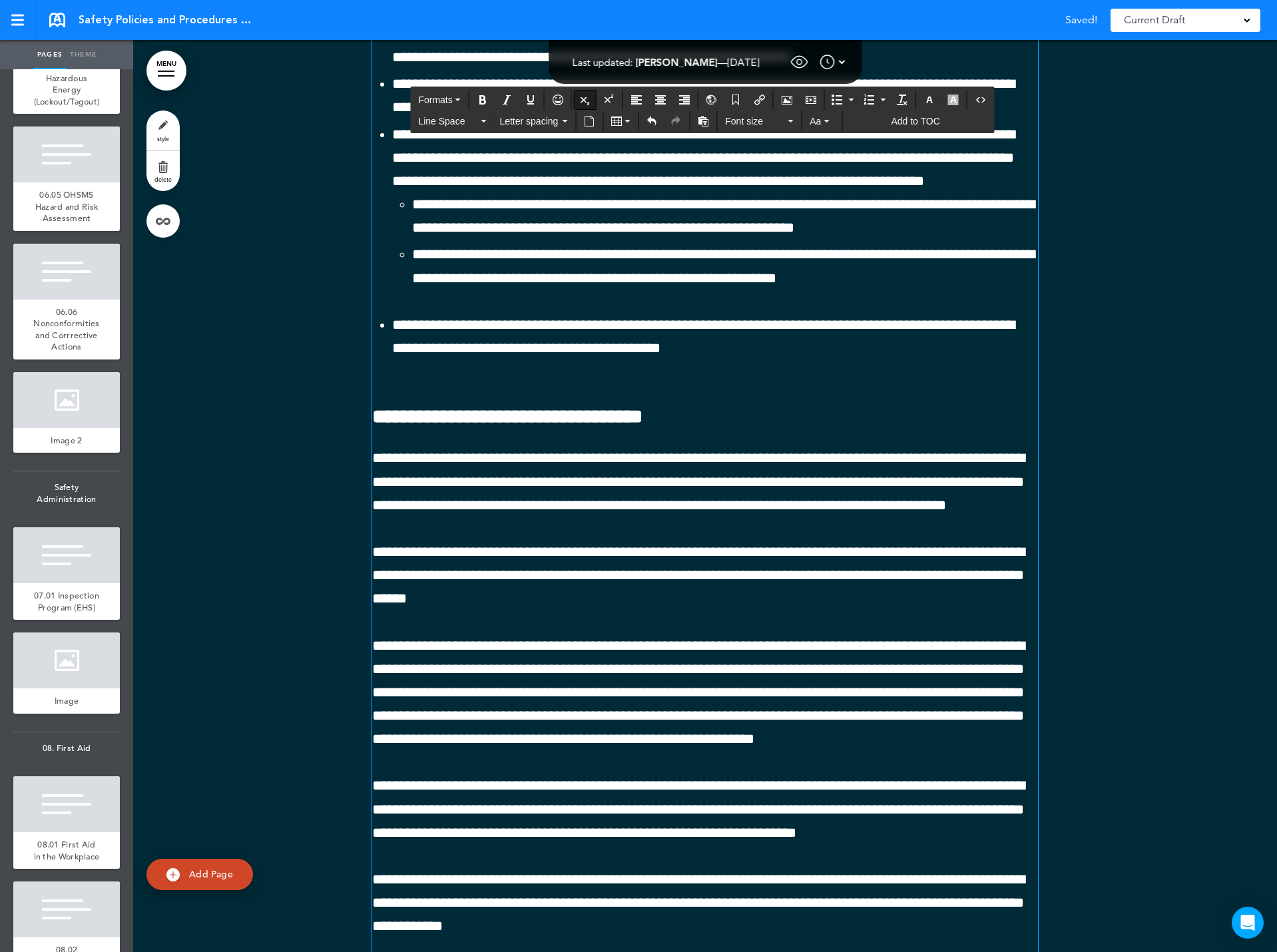
drag, startPoint x: 512, startPoint y: 558, endPoint x: 370, endPoint y: 527, distance: 145.3
click at [931, 101] on icon "button" at bounding box center [929, 100] width 11 height 11
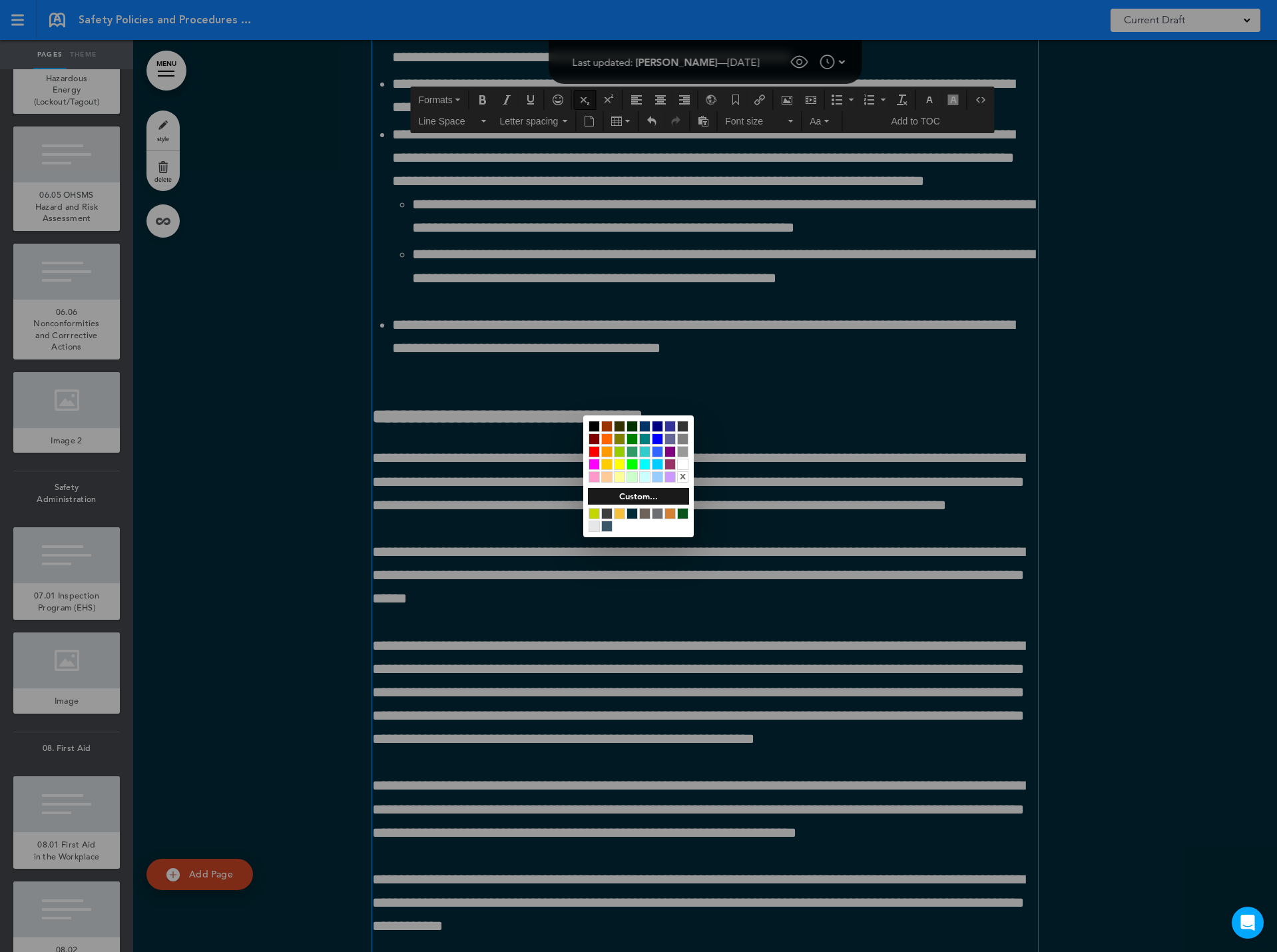
click at [685, 460] on div at bounding box center [683, 465] width 12 height 12
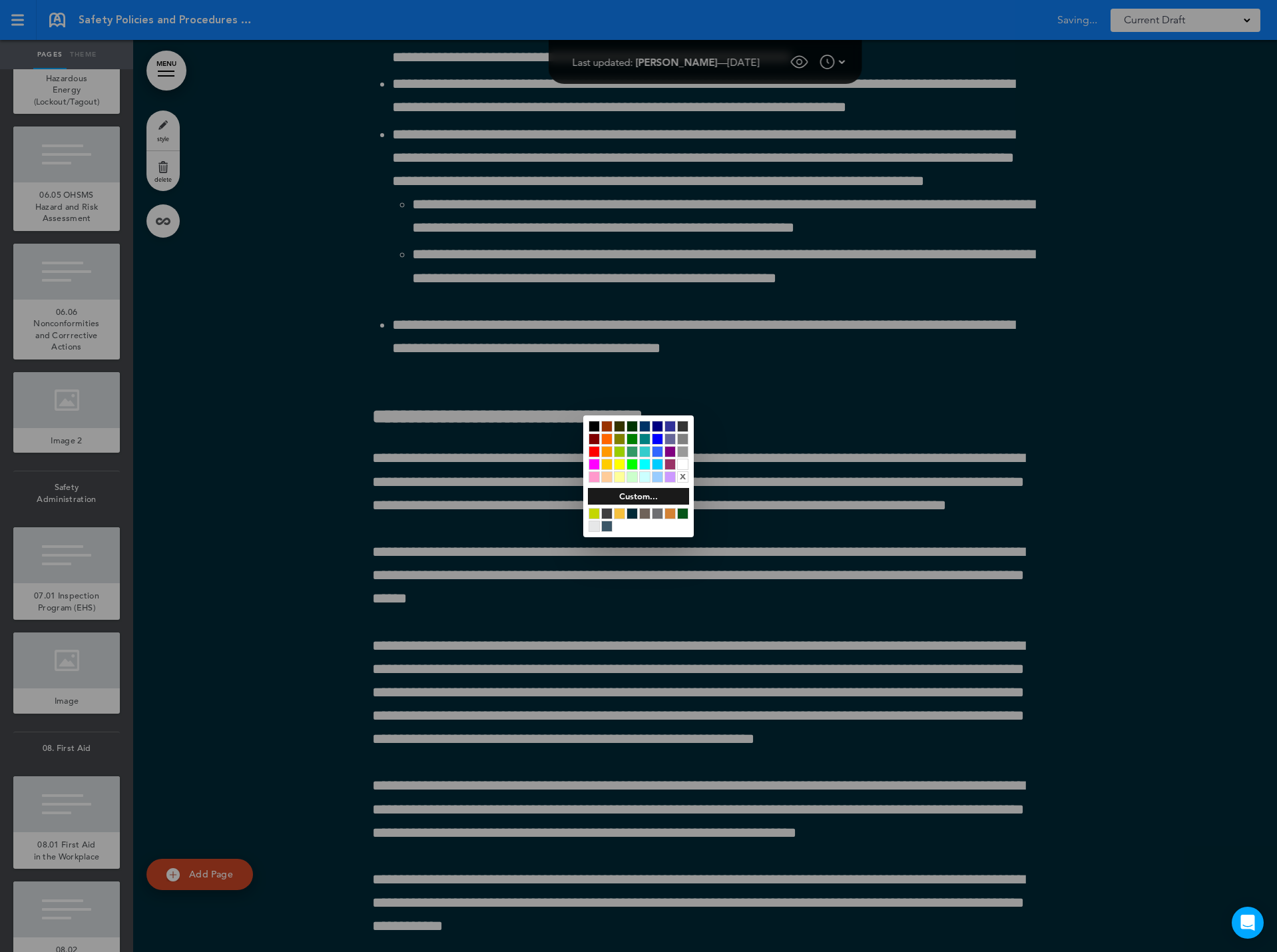
click at [447, 117] on div at bounding box center [638, 476] width 1277 height 952
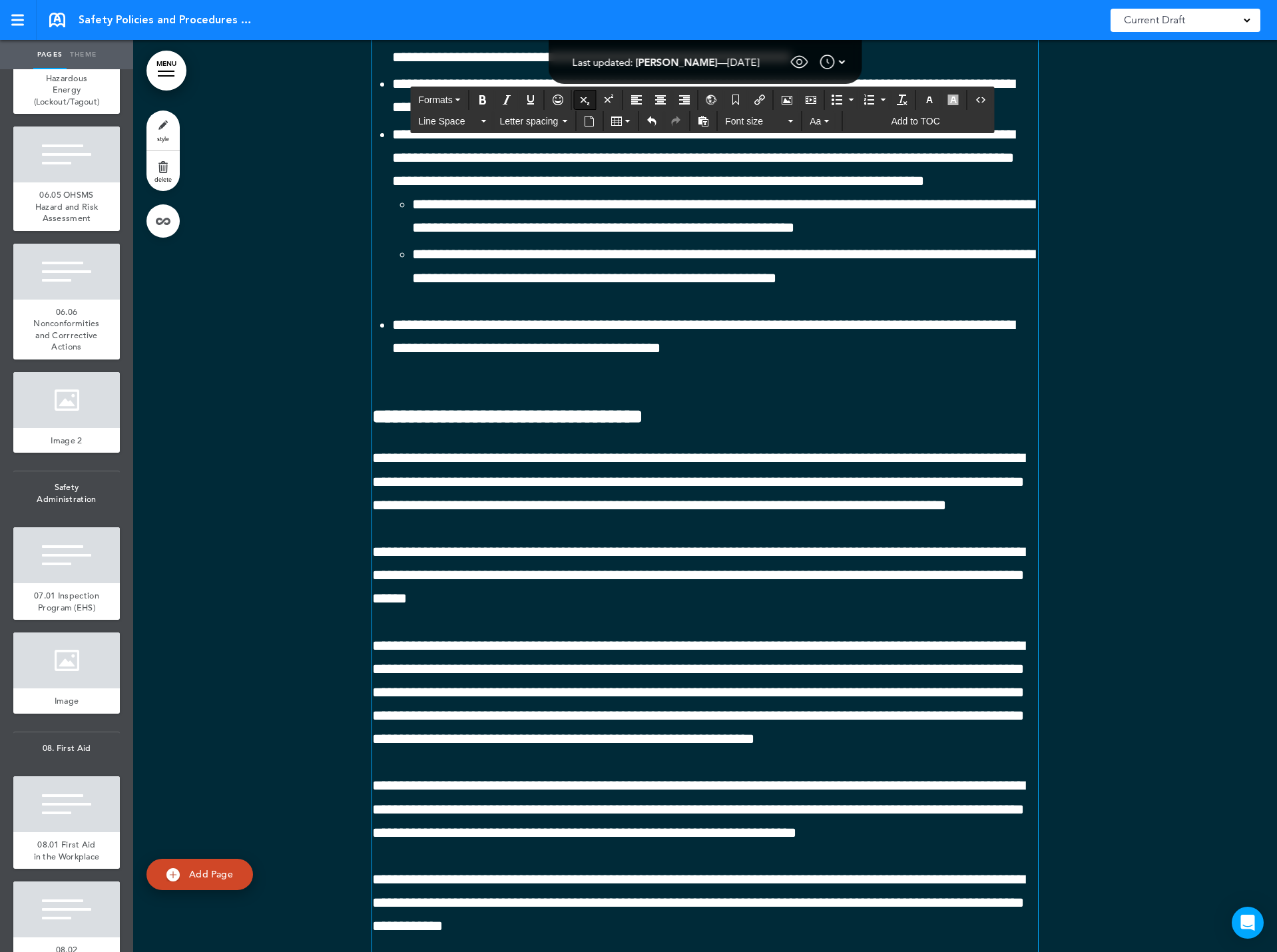
drag, startPoint x: 506, startPoint y: 557, endPoint x: 344, endPoint y: 531, distance: 164.1
click at [445, 121] on span "Line Space" at bounding box center [448, 121] width 60 height 13
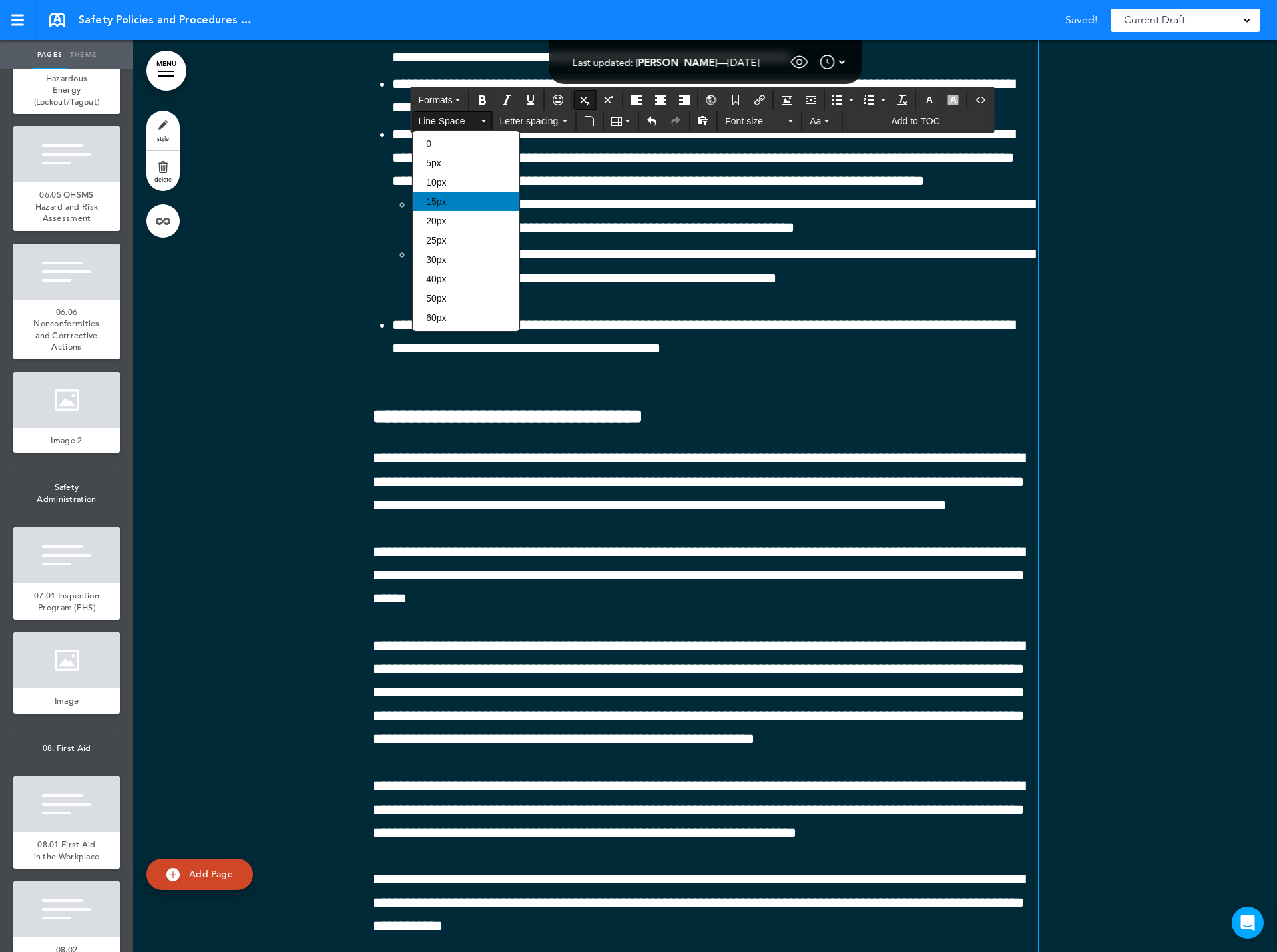
click at [436, 201] on span "15px" at bounding box center [436, 201] width 20 height 11
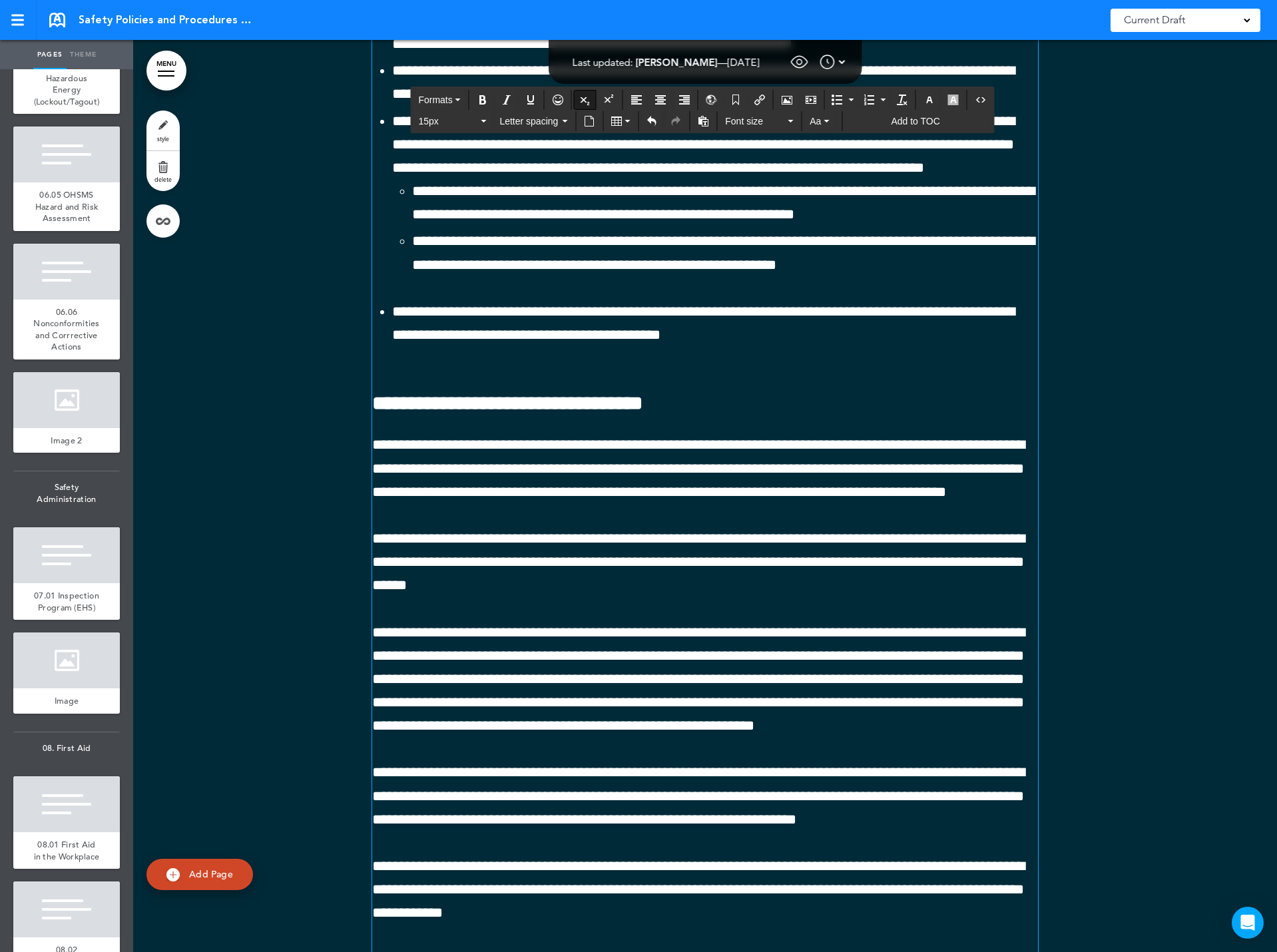
click at [434, 120] on span "15px" at bounding box center [448, 121] width 60 height 13
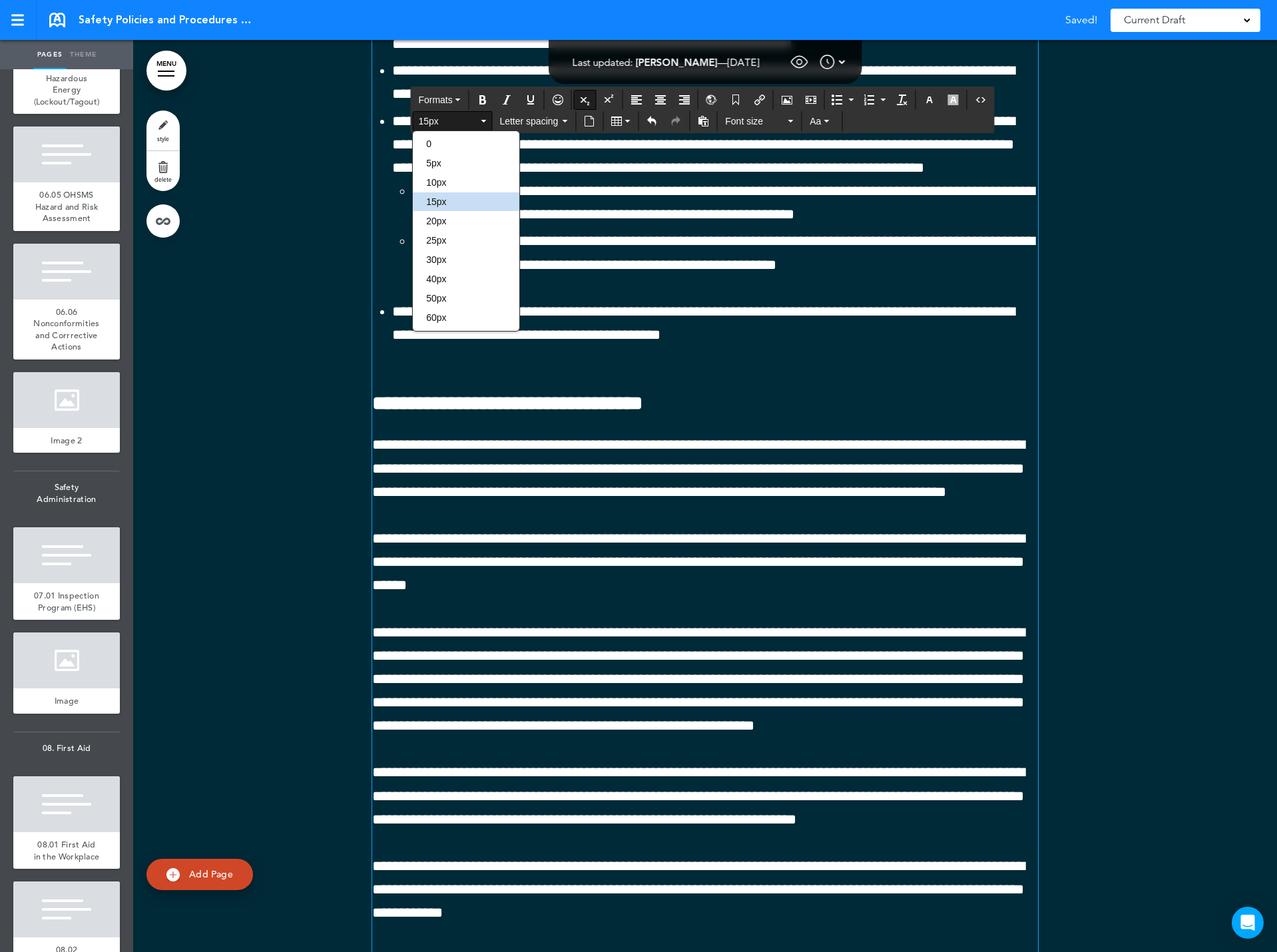
click at [451, 143] on div "0" at bounding box center [466, 144] width 106 height 19
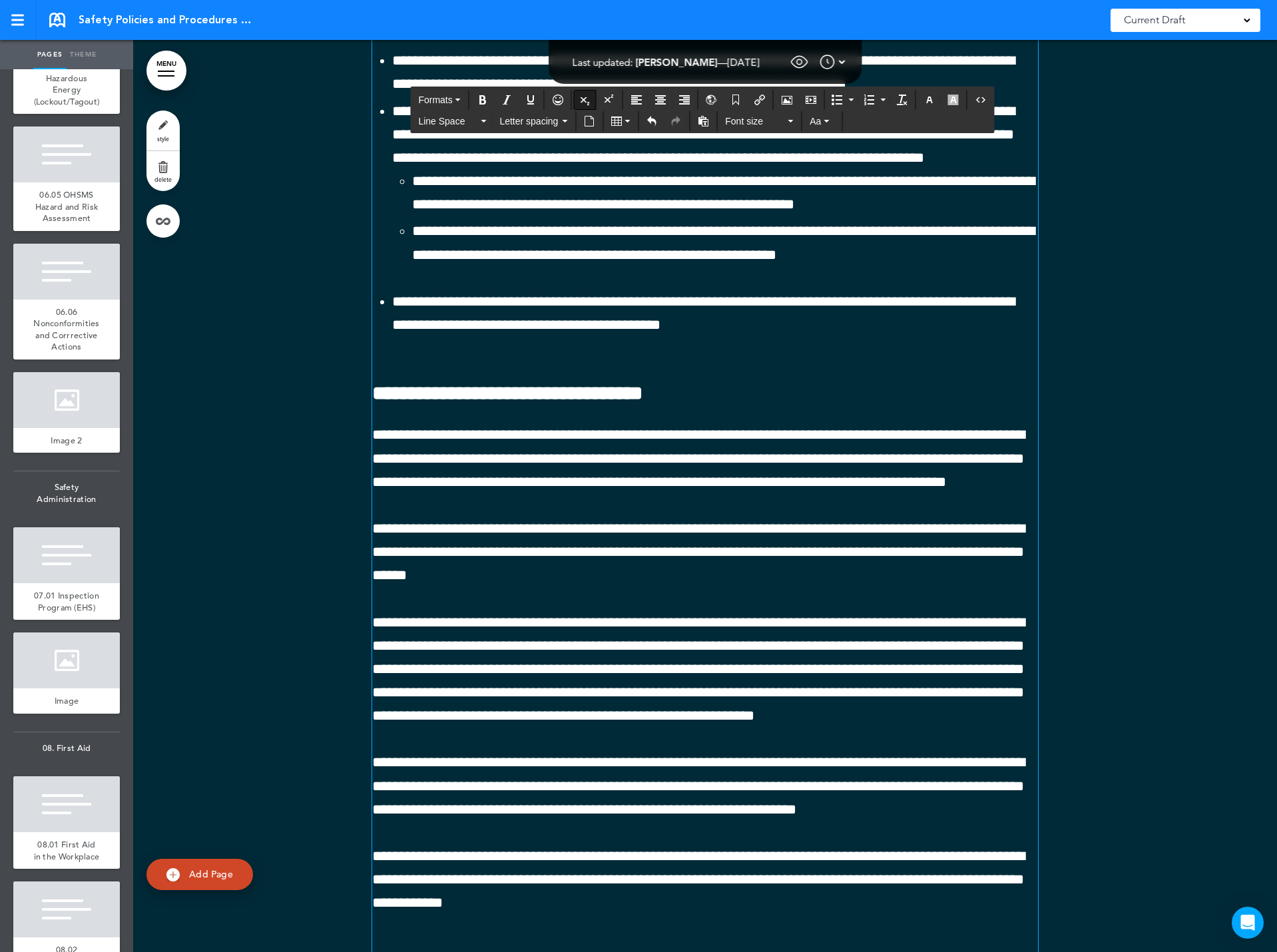
click at [453, 121] on span "Line Space" at bounding box center [448, 121] width 60 height 13
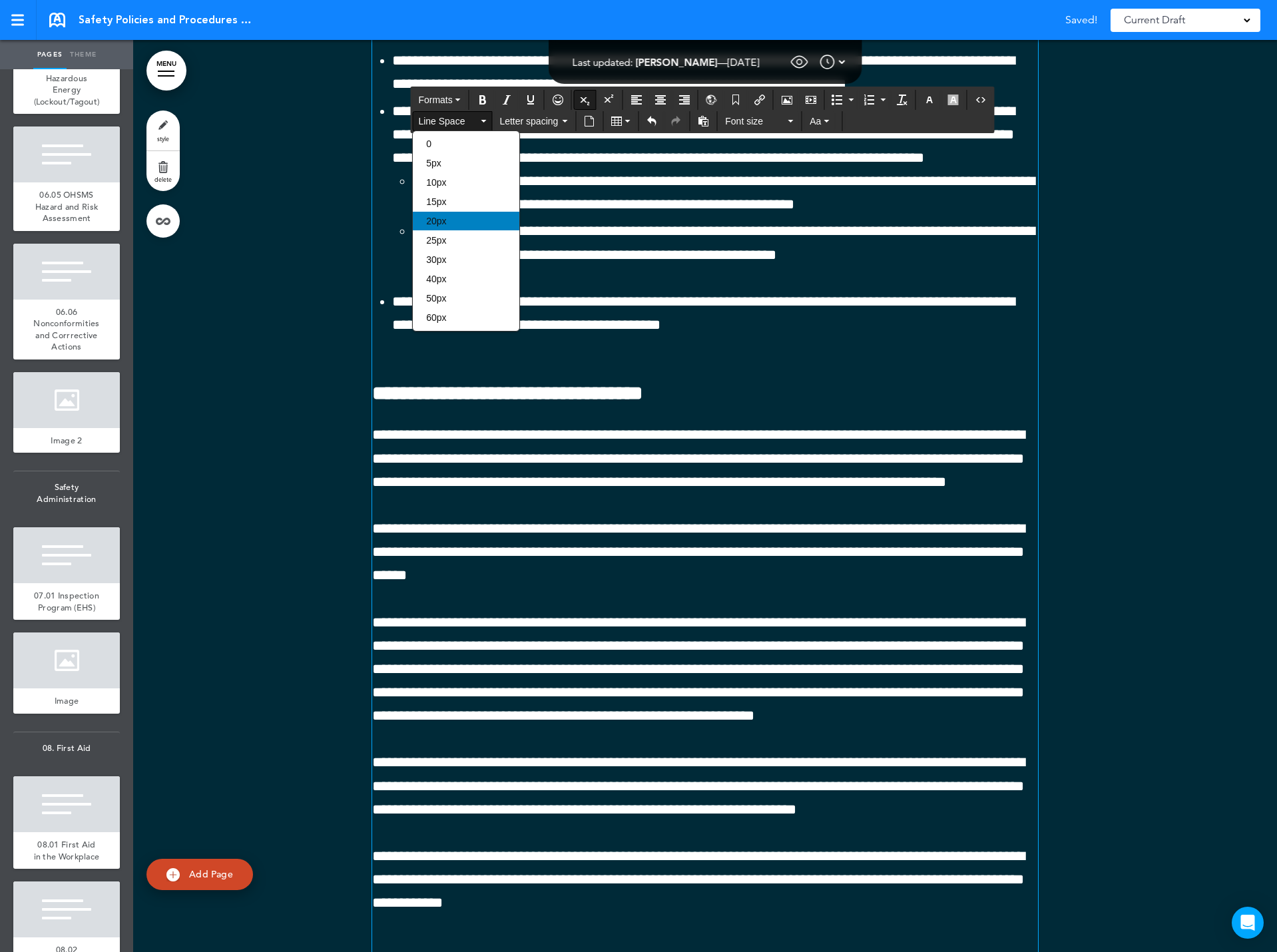
click at [443, 218] on span "20px" at bounding box center [436, 221] width 20 height 11
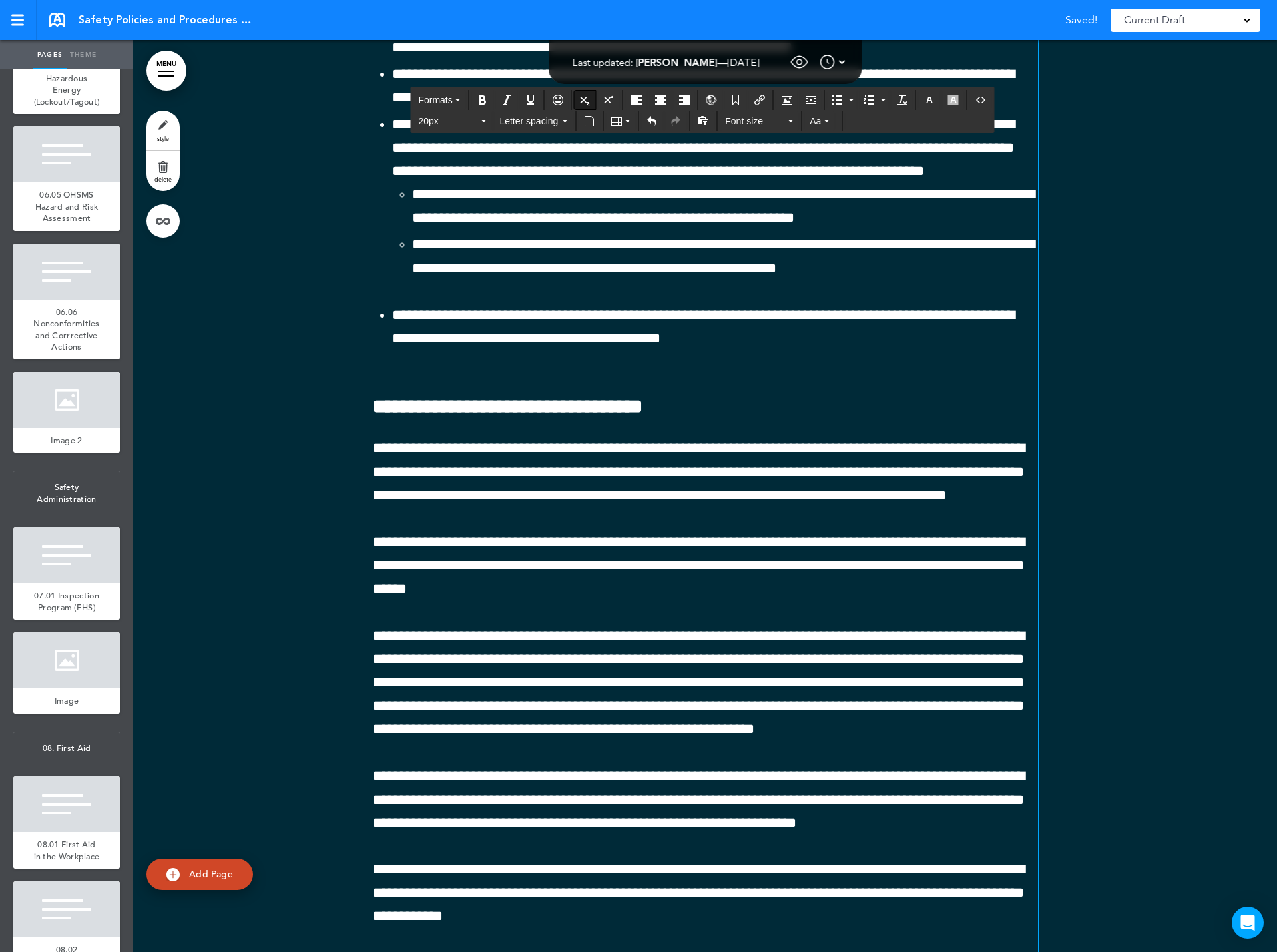
click at [439, 110] on div "20px Letter spacing Font size Aa" at bounding box center [702, 120] width 583 height 21
click at [442, 116] on span "20px" at bounding box center [448, 121] width 60 height 13
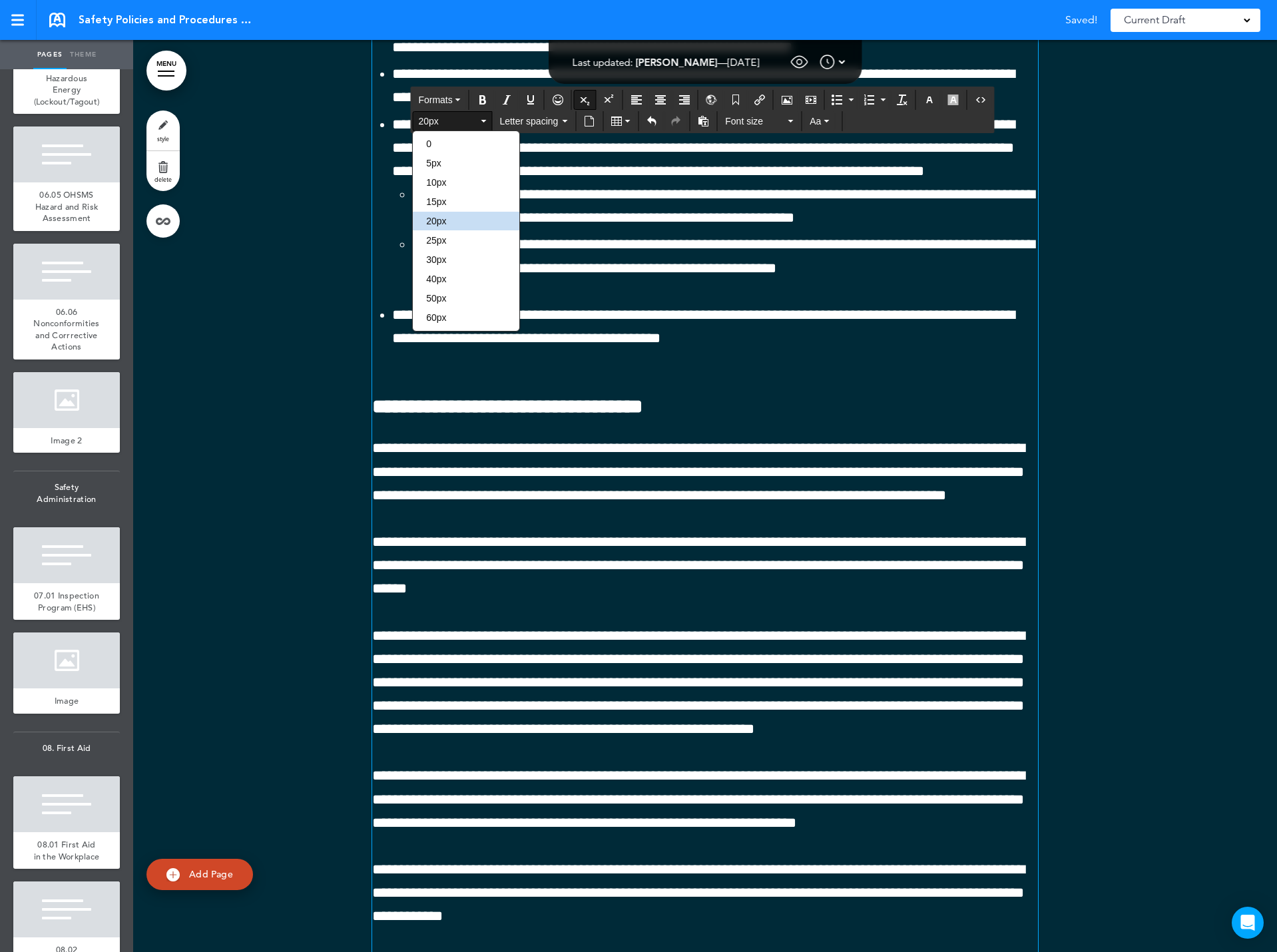
click at [437, 141] on div "0" at bounding box center [466, 144] width 106 height 19
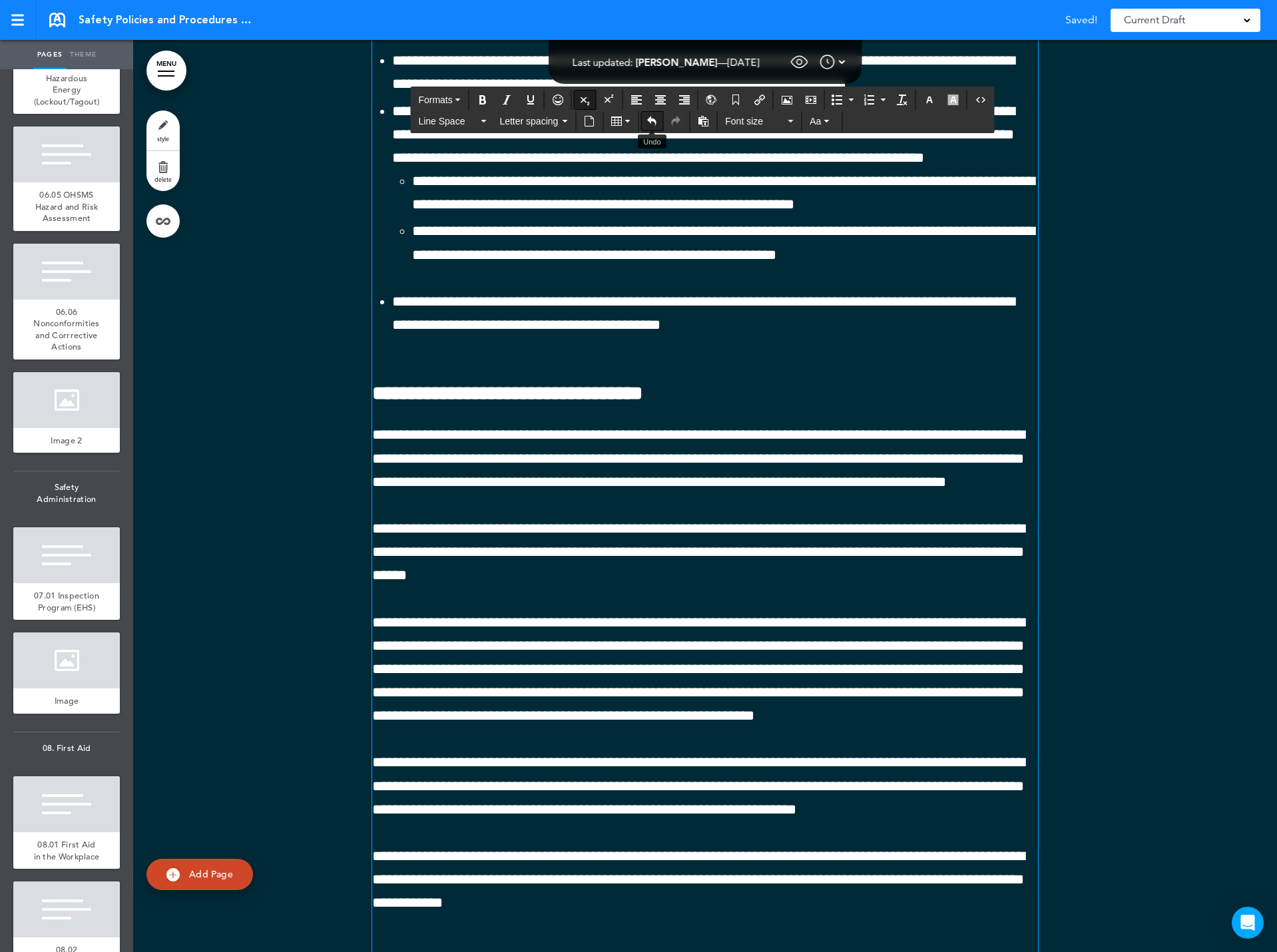
click at [648, 120] on icon "Undo" at bounding box center [652, 121] width 11 height 11
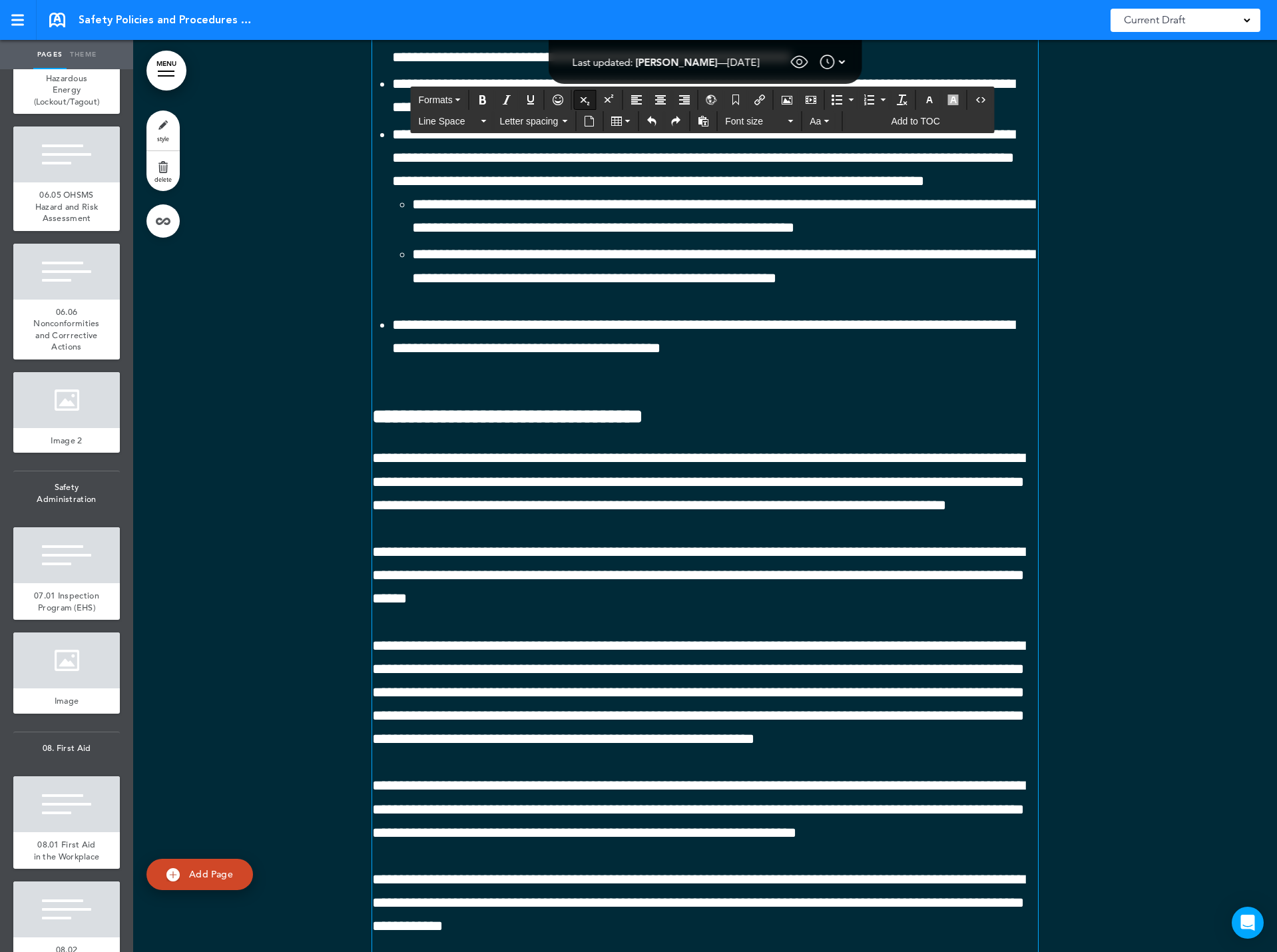
drag, startPoint x: 509, startPoint y: 553, endPoint x: 373, endPoint y: 519, distance: 140.2
click at [929, 98] on icon "button" at bounding box center [929, 100] width 11 height 11
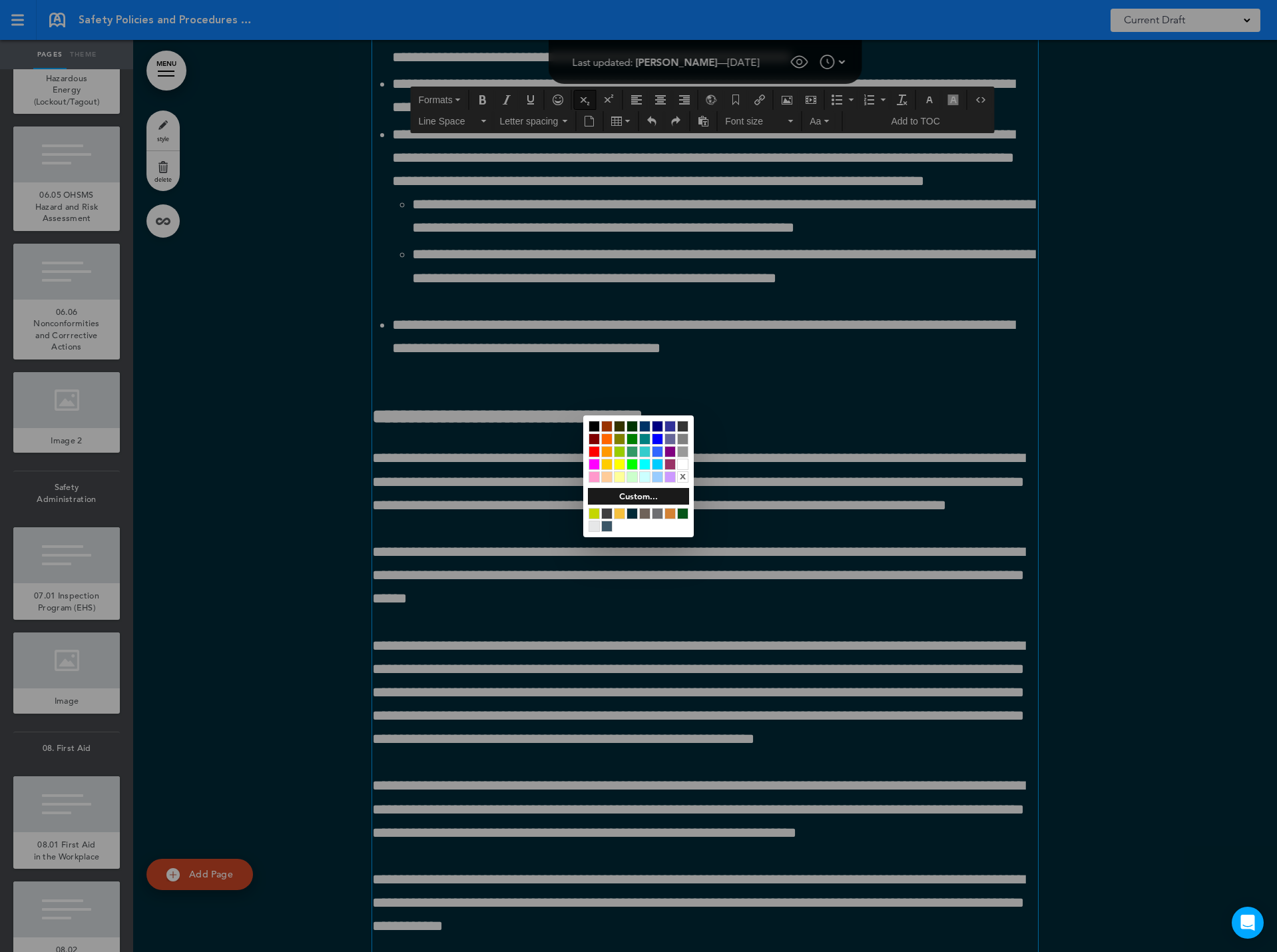
click at [685, 462] on div at bounding box center [683, 465] width 12 height 12
click at [501, 540] on div at bounding box center [638, 476] width 1277 height 952
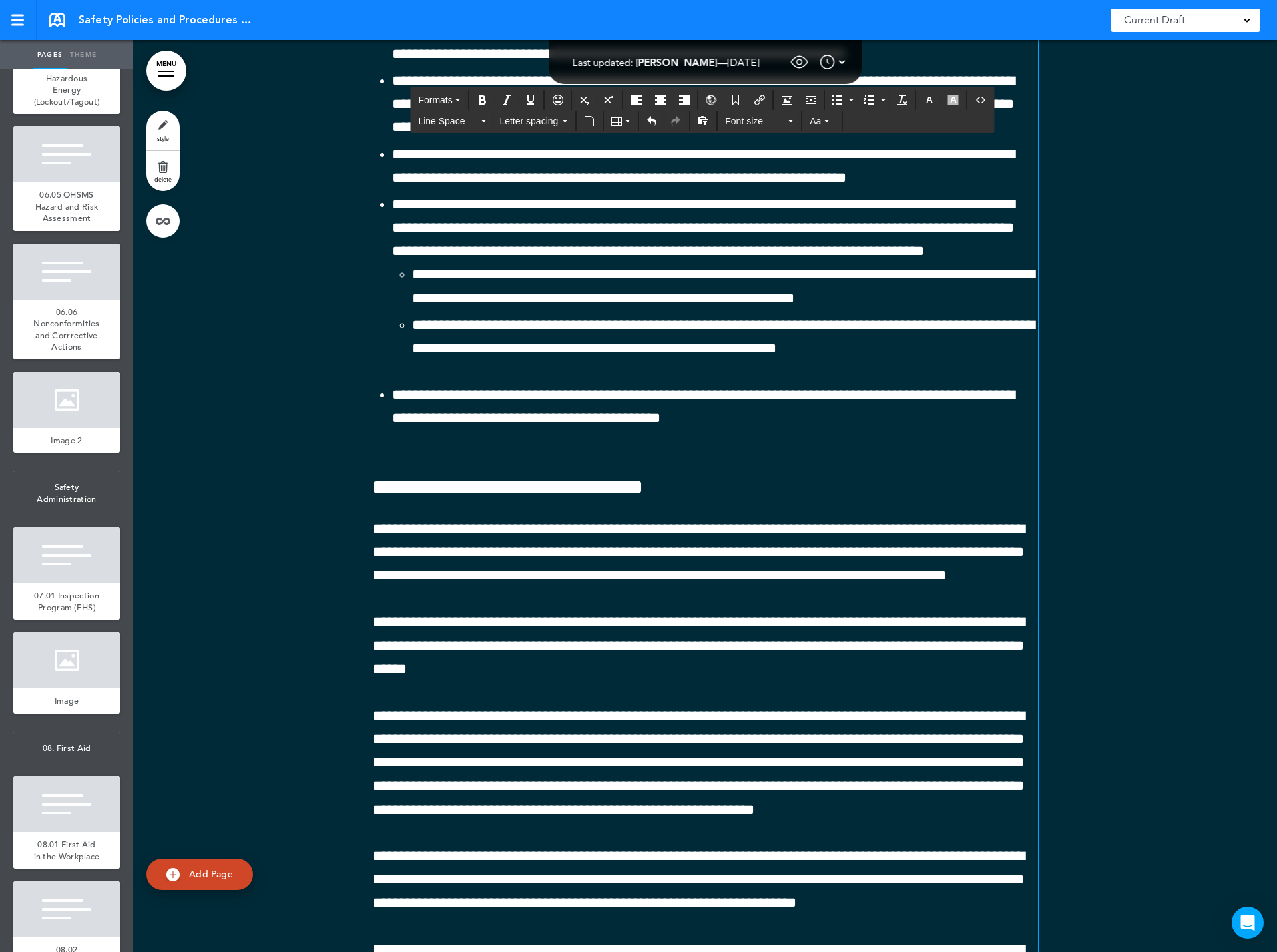
drag, startPoint x: 387, startPoint y: 572, endPoint x: 370, endPoint y: 545, distance: 31.9
drag, startPoint x: 506, startPoint y: 556, endPoint x: 365, endPoint y: 523, distance: 144.8
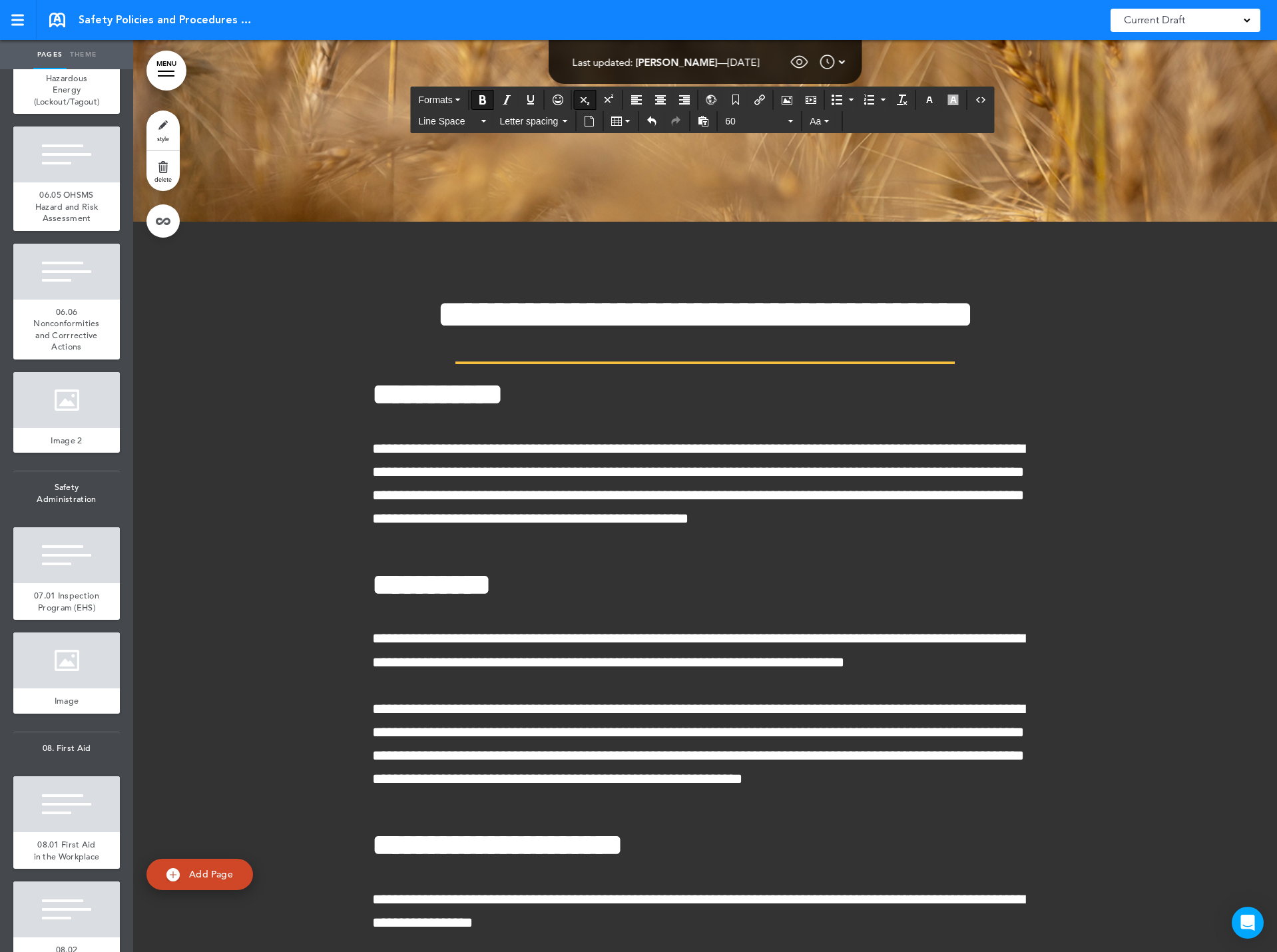
scroll to position [81013, 0]
